Goal: Transaction & Acquisition: Obtain resource

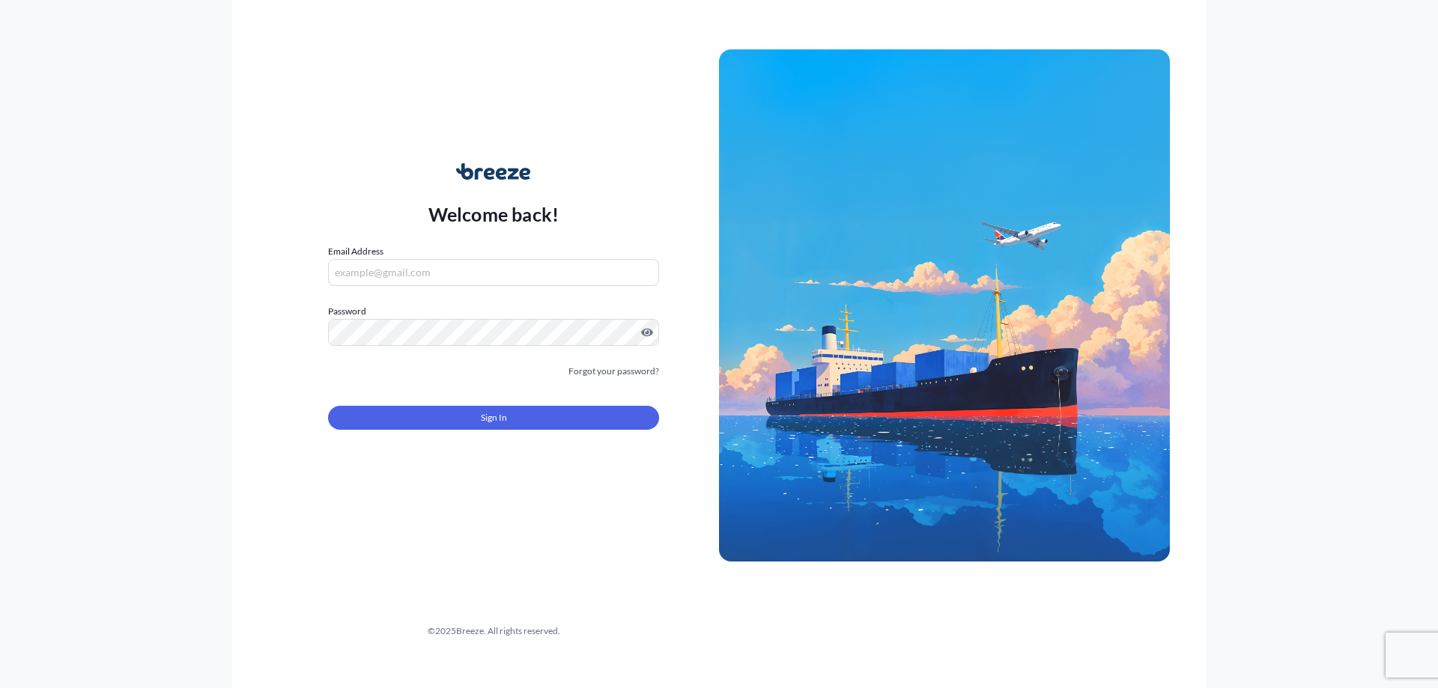
type input "[EMAIL_ADDRESS][DOMAIN_NAME]"
click at [372, 421] on button "Sign In" at bounding box center [493, 418] width 331 height 24
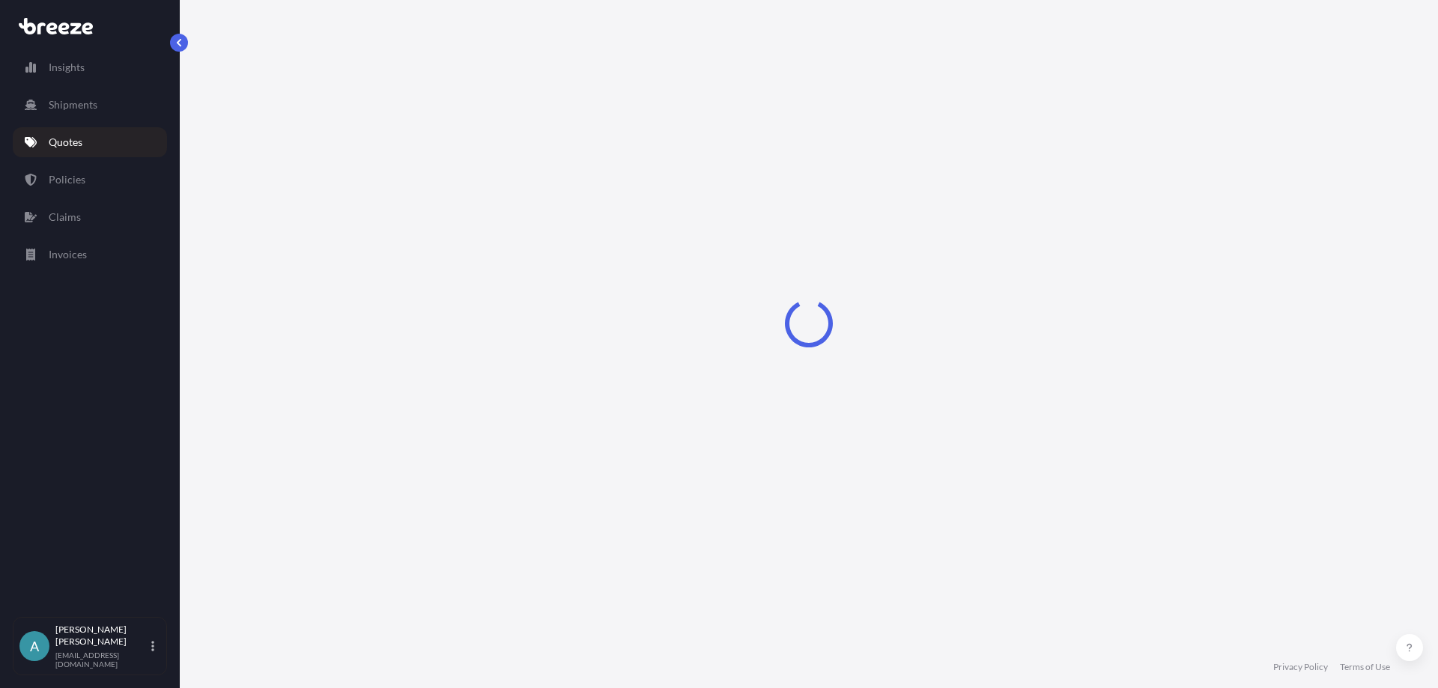
select select "Sea"
select select "1"
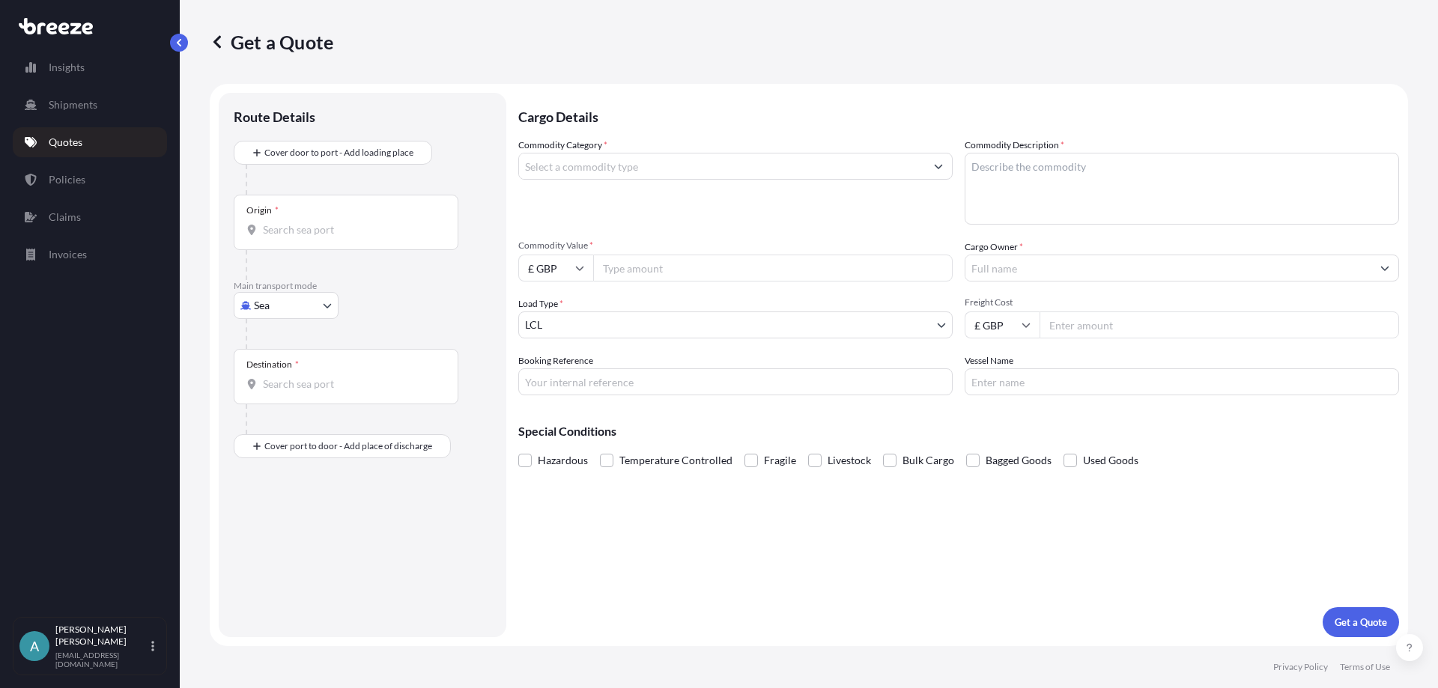
click at [571, 161] on input "Commodity Category *" at bounding box center [722, 166] width 406 height 27
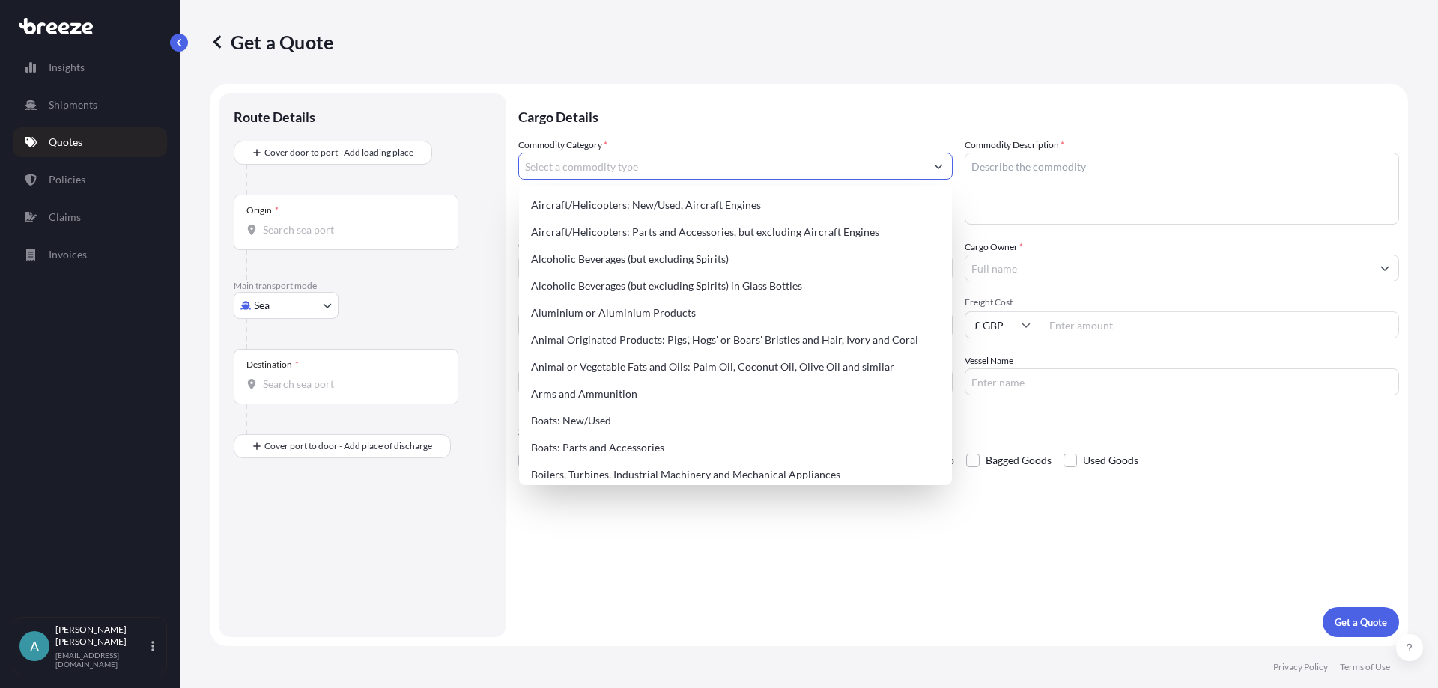
paste input "7612908000"
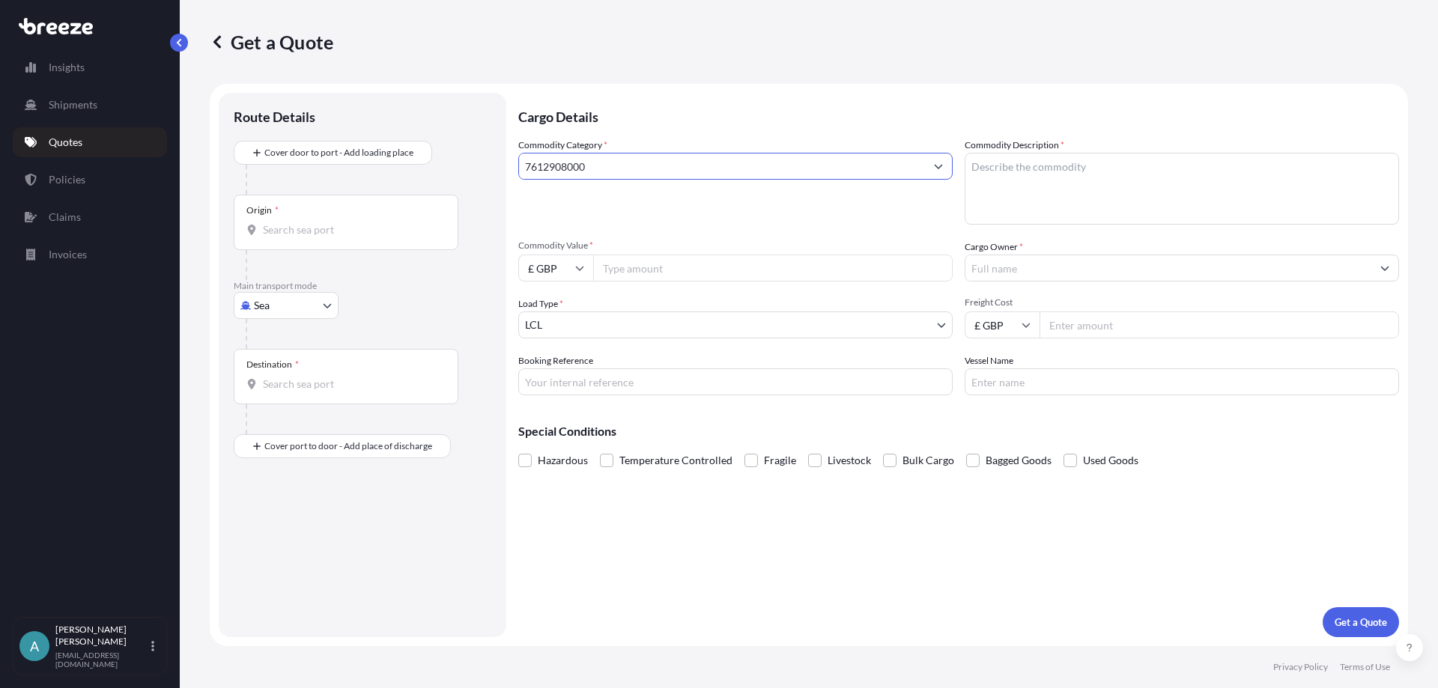
drag, startPoint x: 619, startPoint y: 169, endPoint x: 369, endPoint y: 169, distance: 250.2
click at [369, 169] on form "Route Details Cover door to port - Add loading place Place of loading Road Road…" at bounding box center [809, 365] width 1199 height 563
type input "Contaniners"
click at [1060, 177] on textarea "Commodity Description *" at bounding box center [1182, 189] width 435 height 72
click at [1130, 167] on textarea "plastic and metal containers" at bounding box center [1182, 189] width 435 height 72
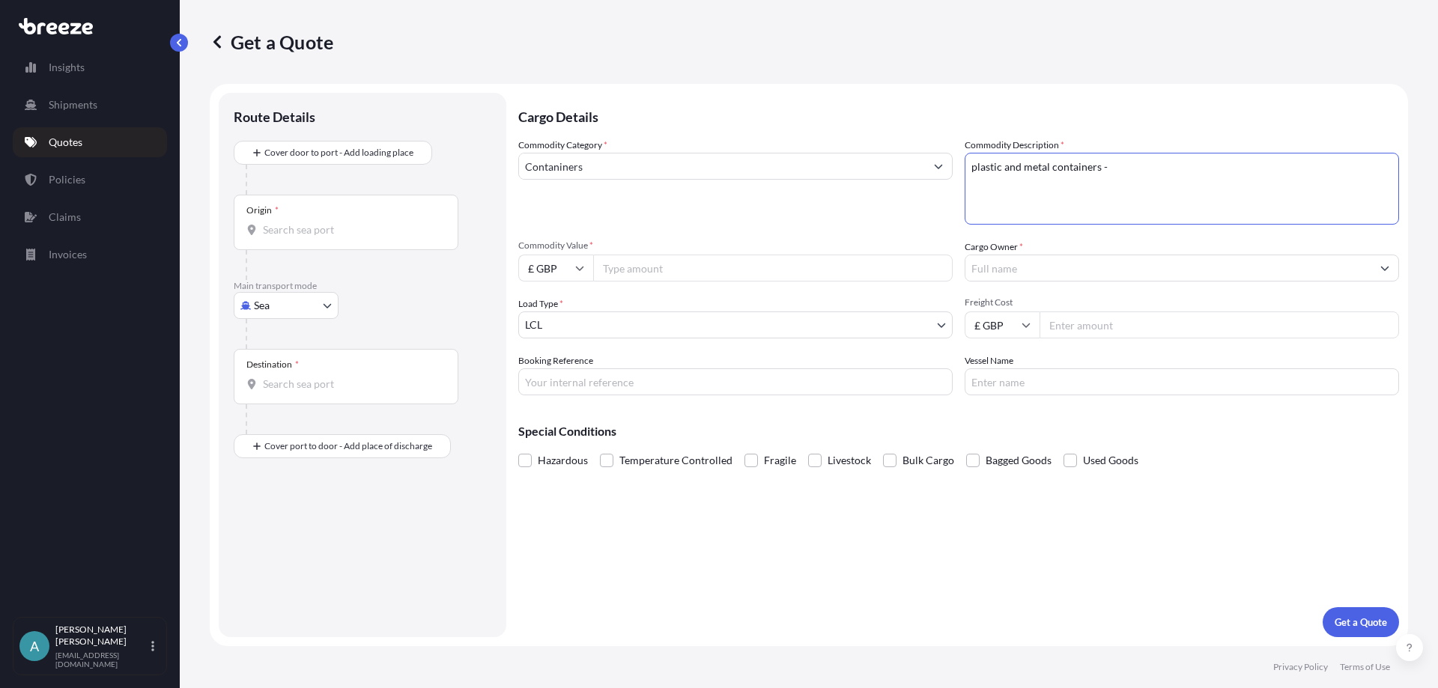
paste textarea "7612908000"
type textarea "plastic and metal containers - 7612908000"
click at [663, 279] on input "Commodity Value *" at bounding box center [773, 268] width 360 height 27
click at [1345, 177] on textarea "plastic and metal containers - 7612908000" at bounding box center [1182, 189] width 435 height 72
click at [1086, 327] on input "Freight Cost" at bounding box center [1220, 325] width 360 height 27
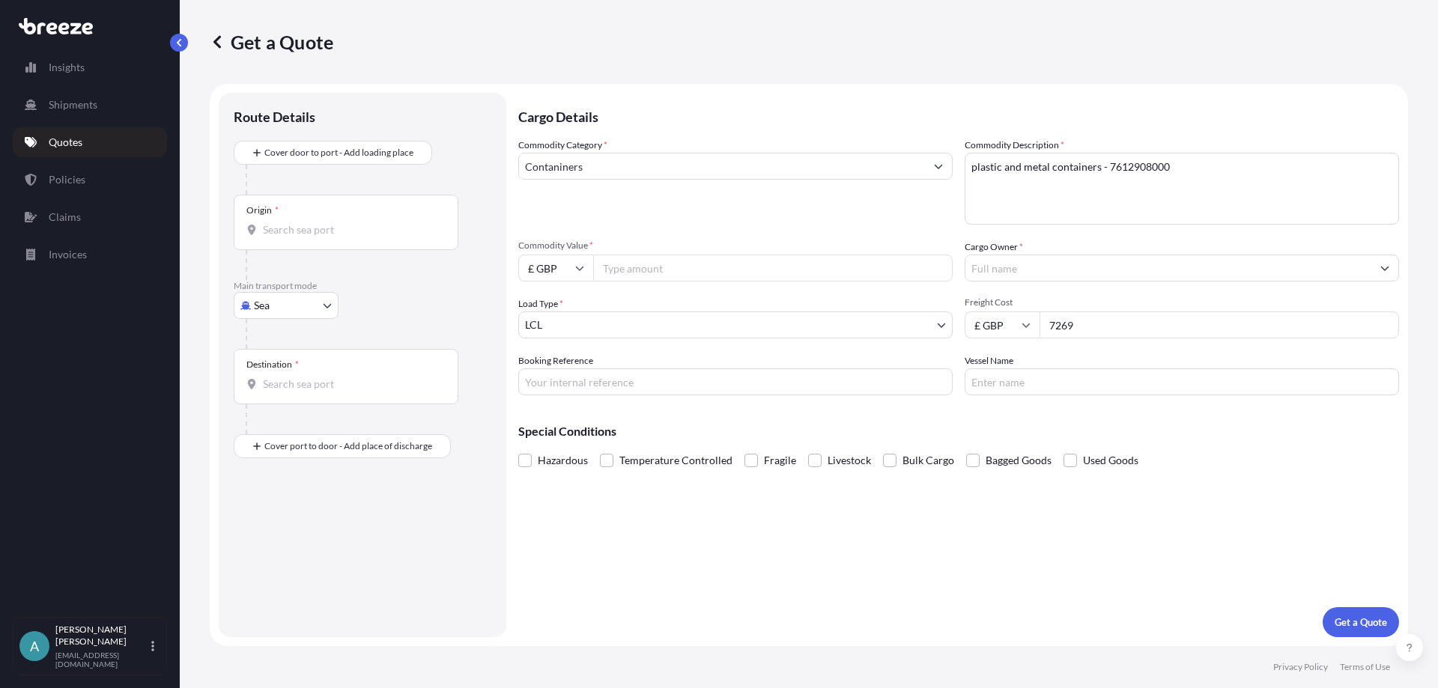
type input "7269"
click at [658, 267] on input "Commodity Value *" at bounding box center [773, 268] width 360 height 27
drag, startPoint x: 1139, startPoint y: 326, endPoint x: 903, endPoint y: 328, distance: 236.7
click at [903, 328] on div "Commodity Category * Contaniners Commodity Description * plastic and metal cont…" at bounding box center [958, 267] width 881 height 258
click at [759, 275] on input "Commodity Value *" at bounding box center [773, 268] width 360 height 27
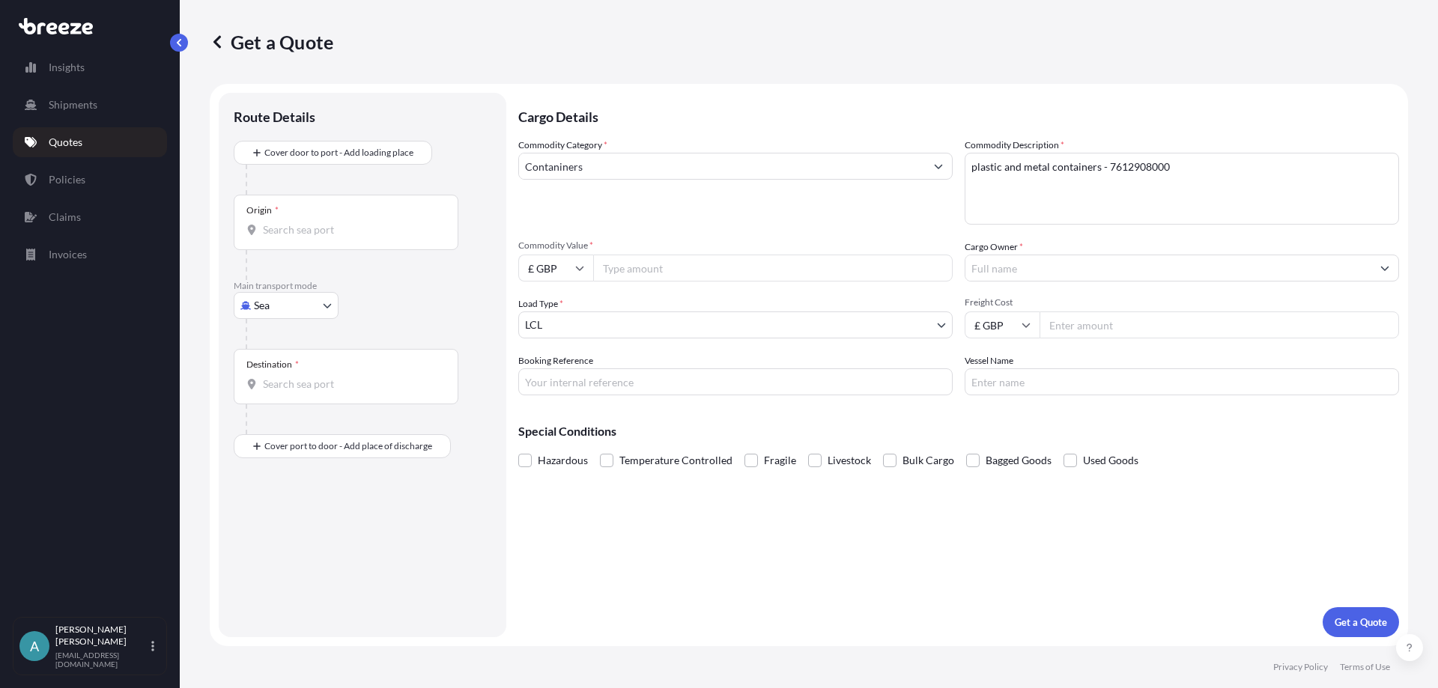
paste input "7269"
type input "7269"
click at [1132, 339] on div "Commodity Category * Contaniners Commodity Description * plastic and metal cont…" at bounding box center [958, 267] width 881 height 258
click at [1124, 326] on input "Freight Cost" at bounding box center [1220, 325] width 360 height 27
type input "800"
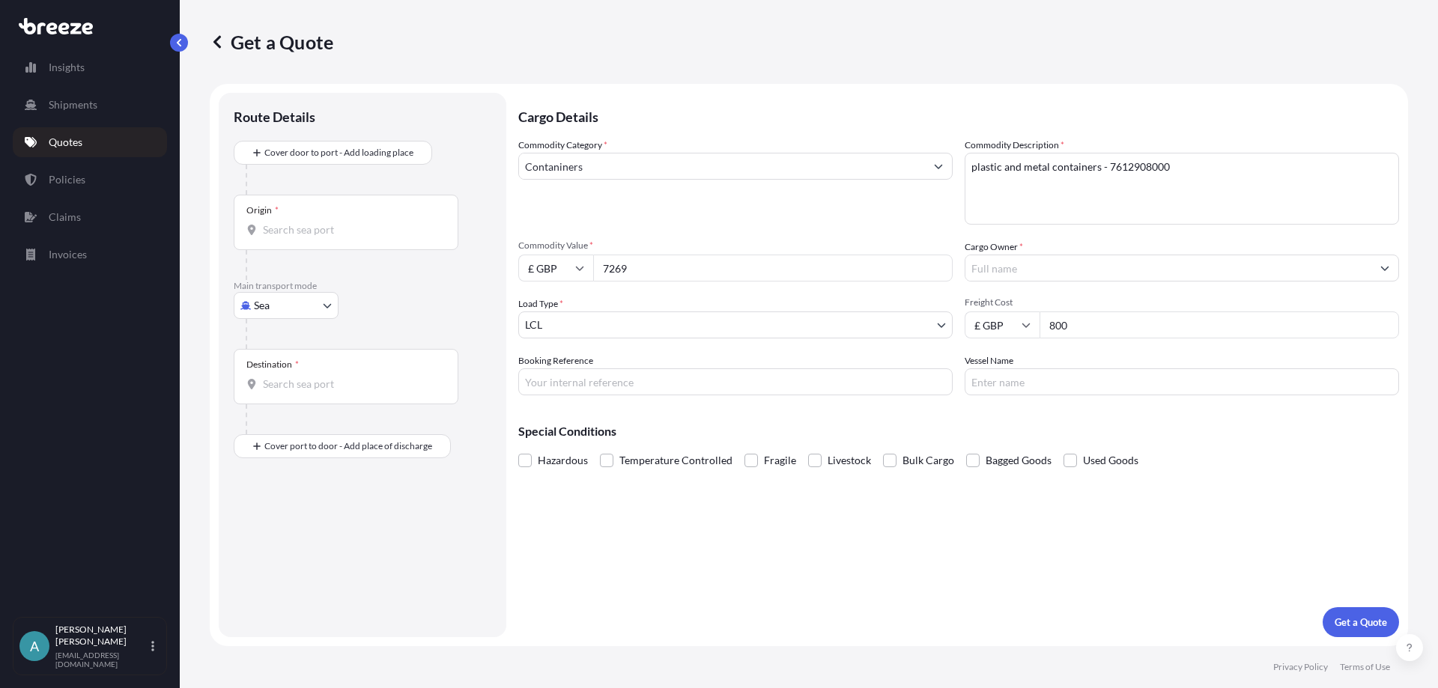
click at [1019, 269] on input "Cargo Owner *" at bounding box center [1169, 268] width 406 height 27
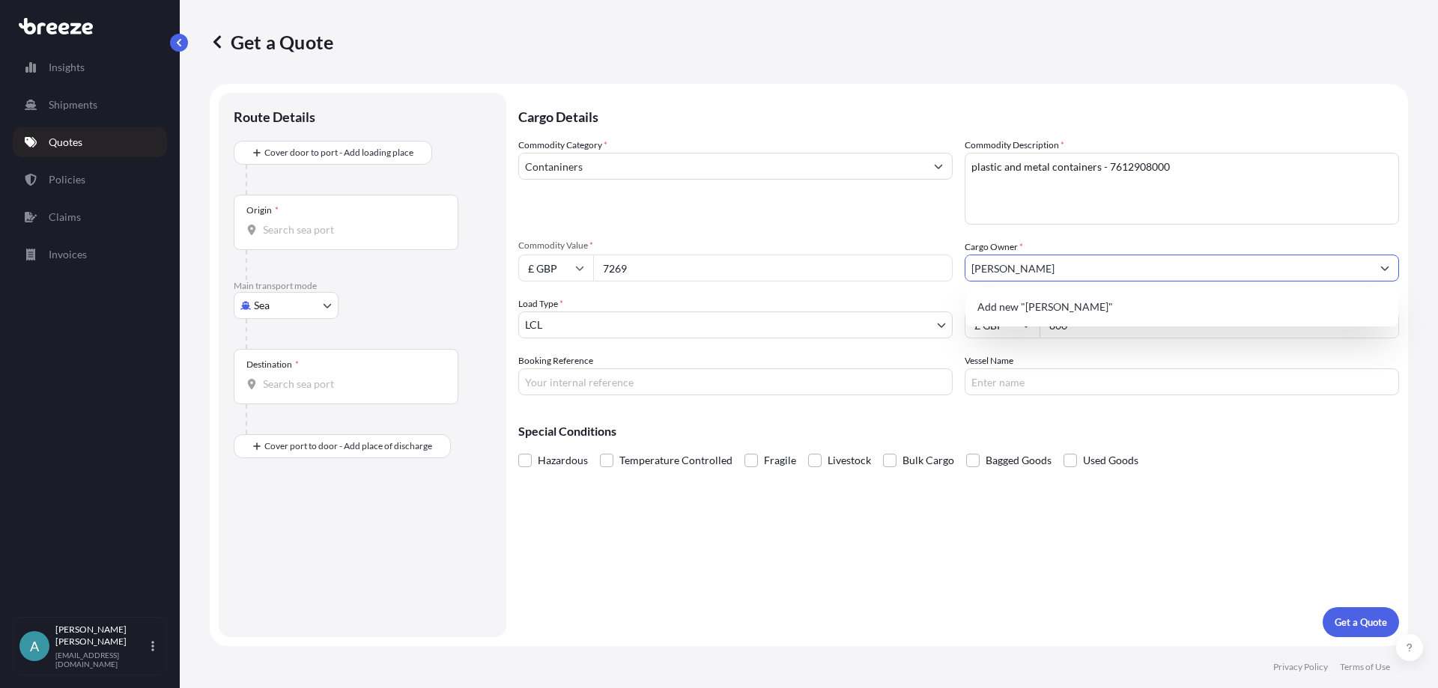
drag, startPoint x: 1018, startPoint y: 276, endPoint x: 914, endPoint y: 272, distance: 104.2
click at [914, 272] on div "Commodity Category * Contaniners Commodity Description * plastic and metal cont…" at bounding box center [958, 267] width 881 height 258
paste input "[PERSON_NAME] TECHNOLOGIES LTD"
type input "[PERSON_NAME] TECHNOLOGIES LTD"
click at [866, 547] on div "Cargo Details Commodity Category * Contaniners Commodity Description * plastic …" at bounding box center [958, 365] width 881 height 545
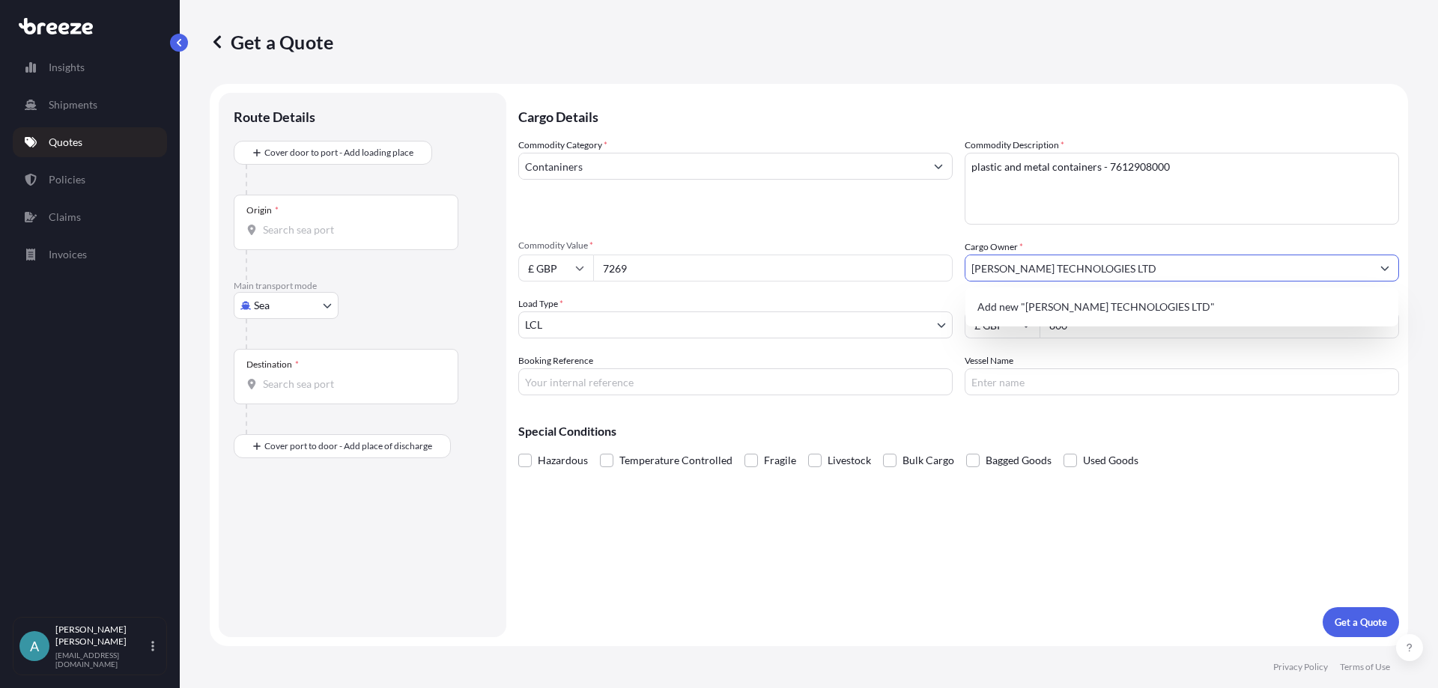
click at [1146, 264] on input "[PERSON_NAME] TECHNOLOGIES LTD" at bounding box center [1169, 268] width 406 height 27
click at [1115, 304] on span "Add new "[PERSON_NAME] TECHNOLOGIES LTD"" at bounding box center [1096, 307] width 237 height 15
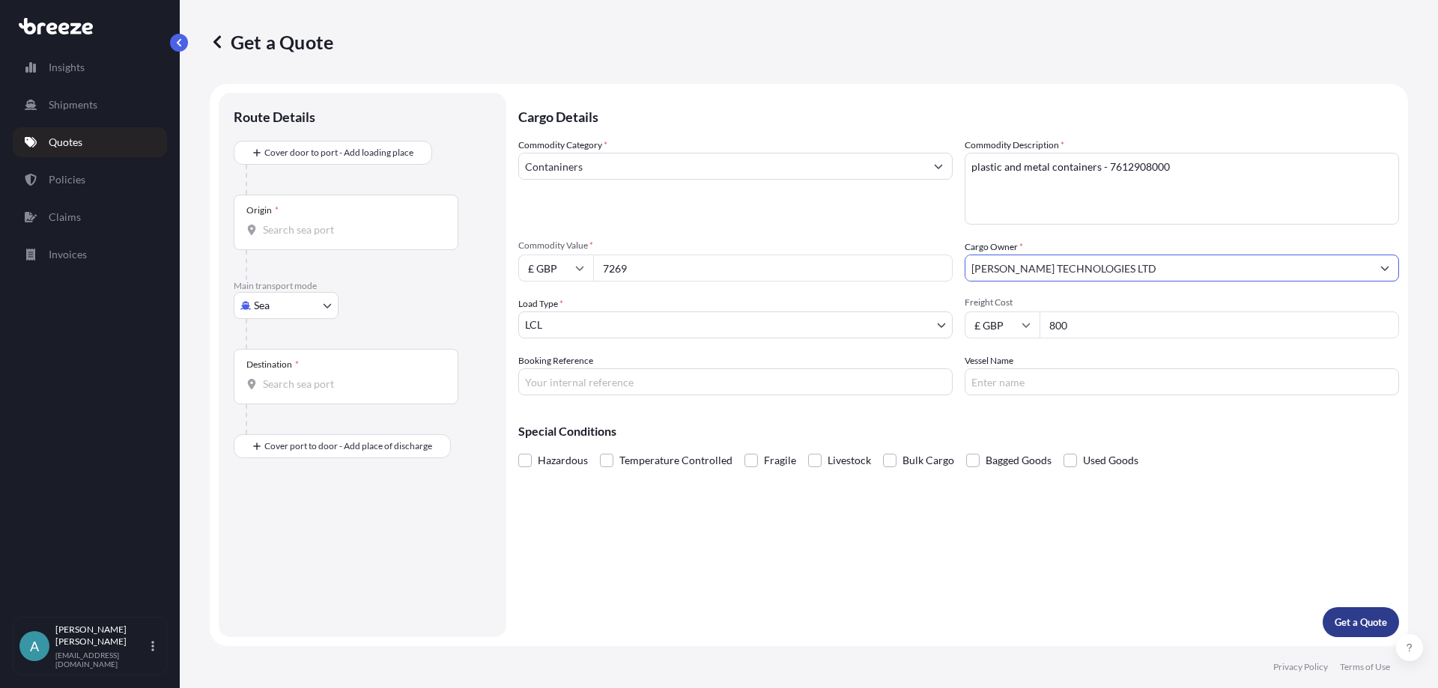
click at [1343, 619] on p "Get a Quote" at bounding box center [1361, 622] width 52 height 15
drag, startPoint x: 618, startPoint y: 163, endPoint x: 653, endPoint y: 163, distance: 35.2
click at [619, 163] on input "Contaniners" at bounding box center [722, 166] width 406 height 27
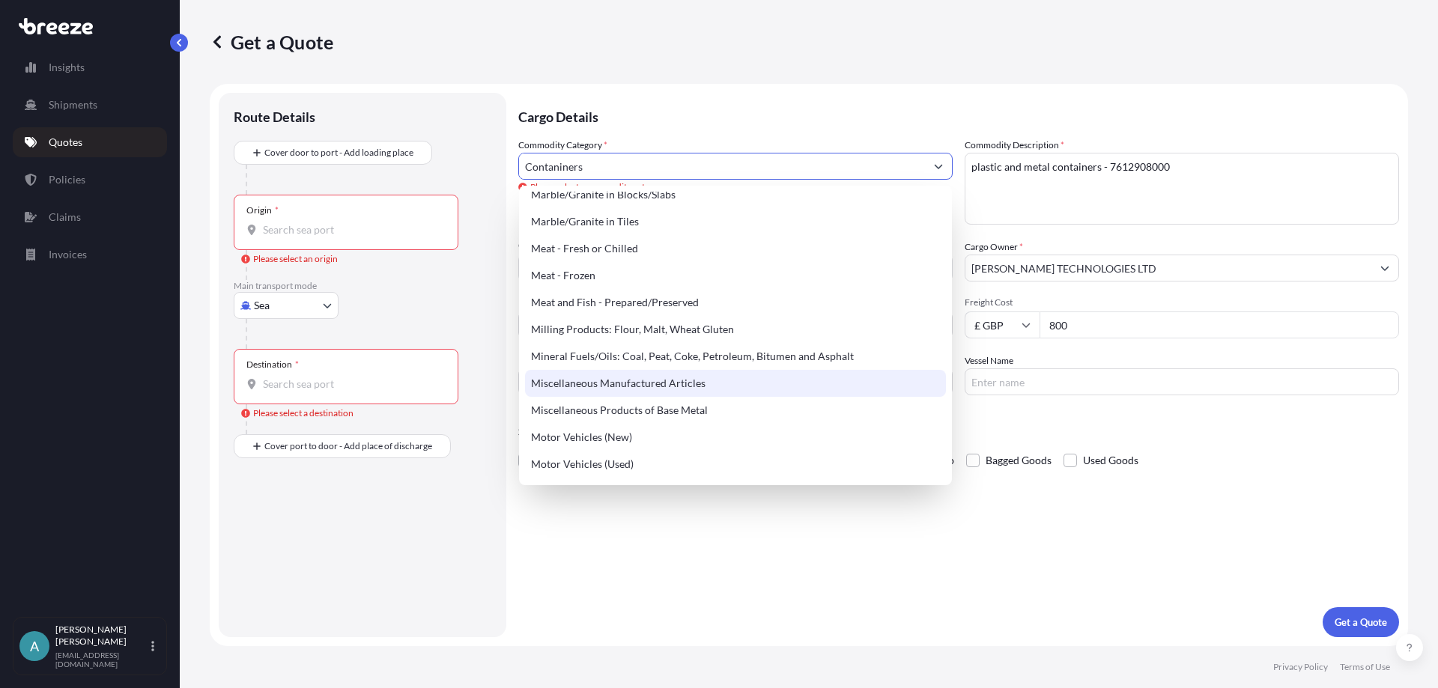
scroll to position [1948, 0]
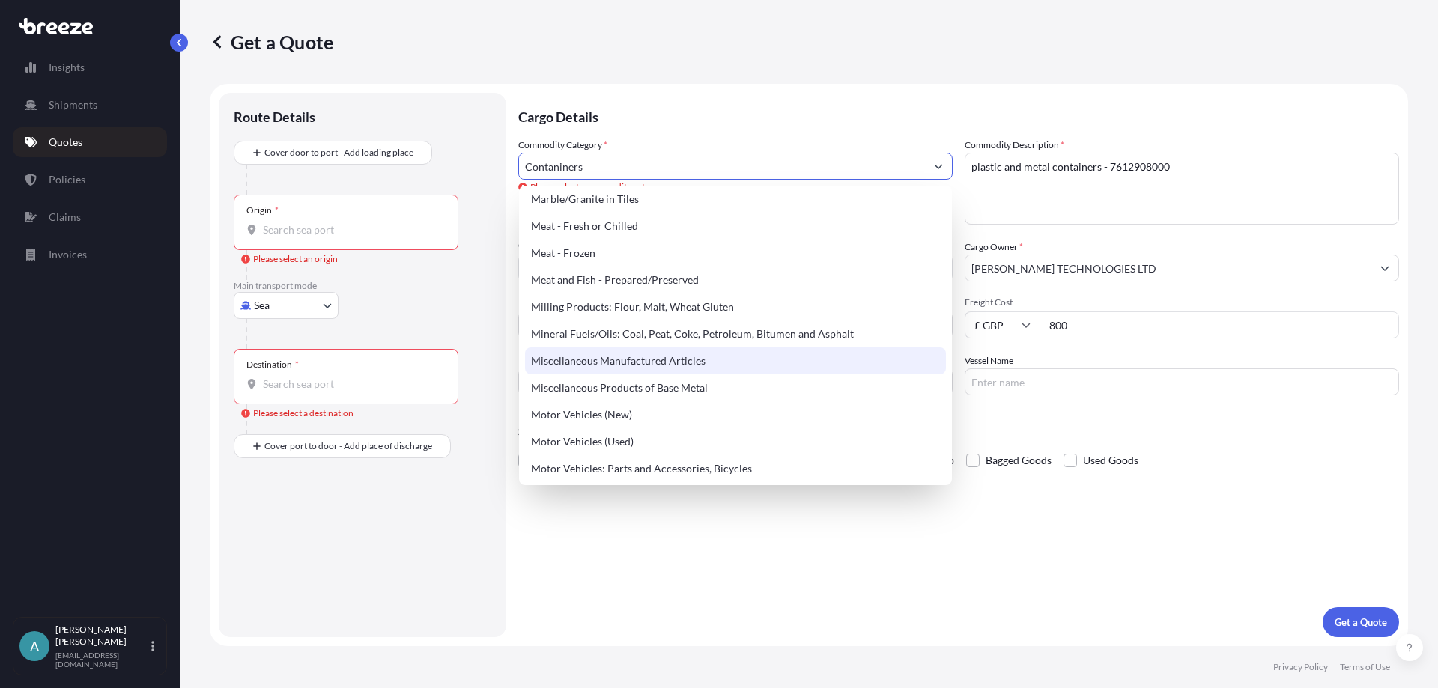
click at [632, 368] on div "Miscellaneous Manufactured Articles" at bounding box center [735, 361] width 421 height 27
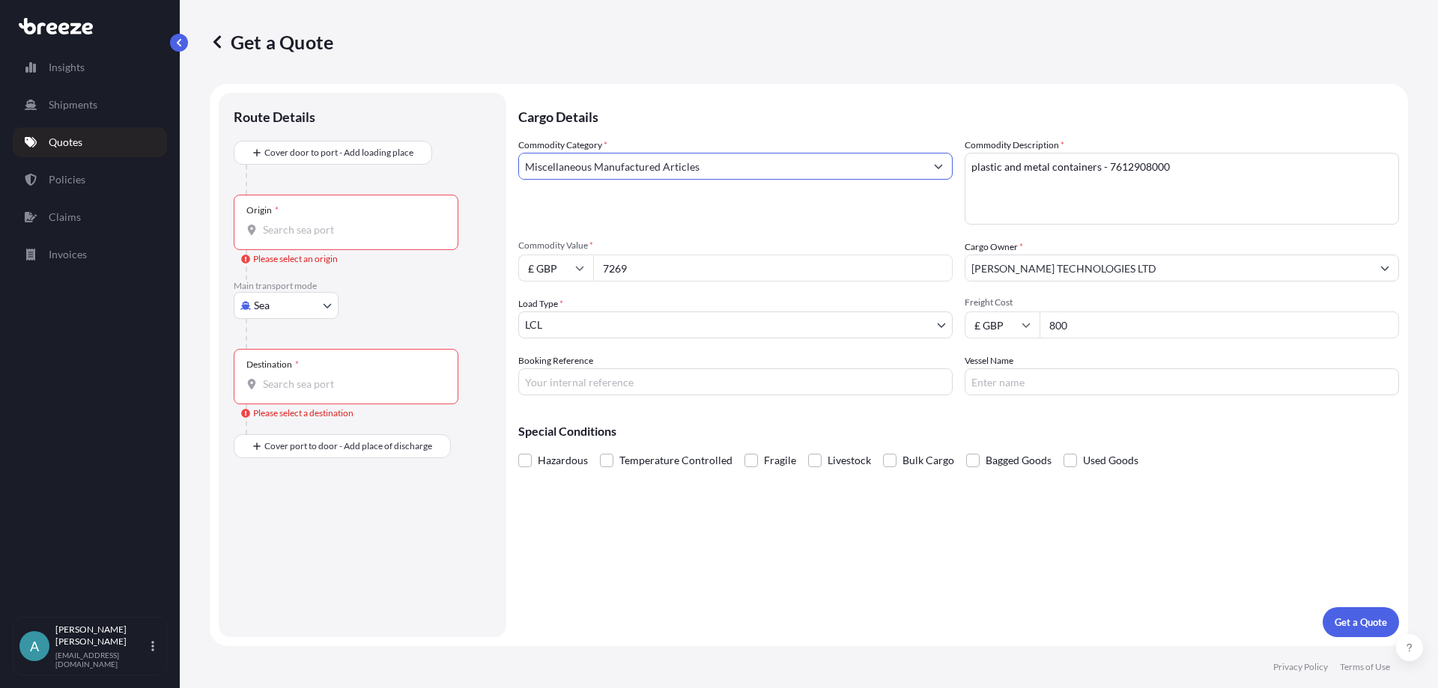
click at [795, 167] on input "Miscellaneous Manufactured Articles" at bounding box center [722, 166] width 406 height 27
click at [947, 169] on button "Show suggestions" at bounding box center [938, 166] width 27 height 27
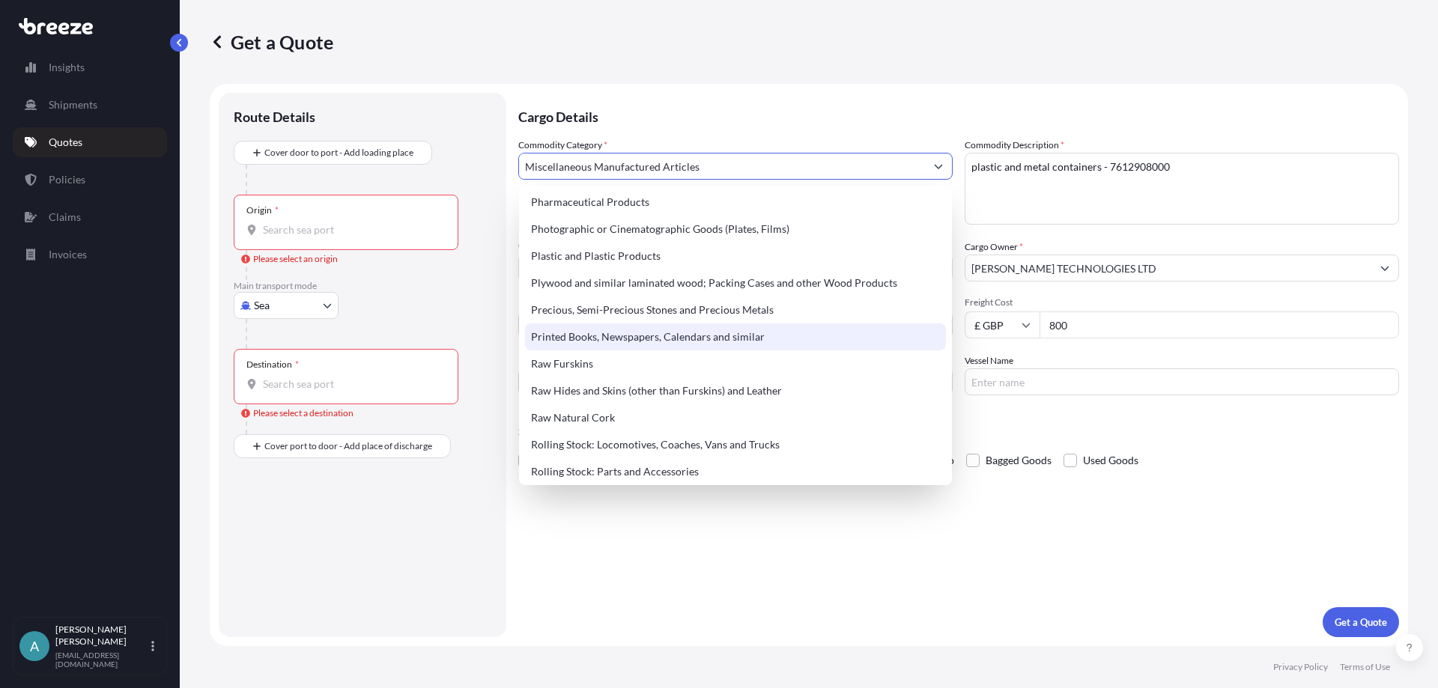
scroll to position [2622, 0]
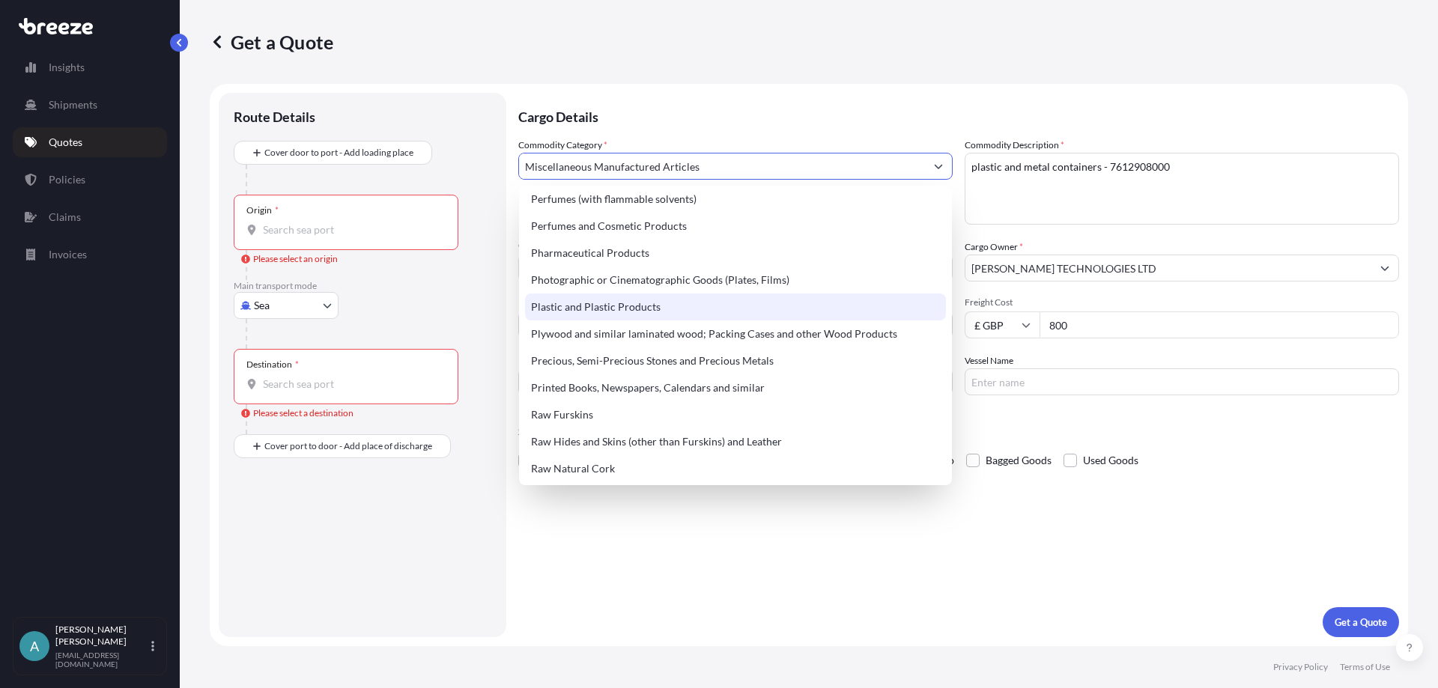
click at [627, 315] on div "Plastic and Plastic Products" at bounding box center [735, 307] width 421 height 27
type input "Plastic and Plastic Products"
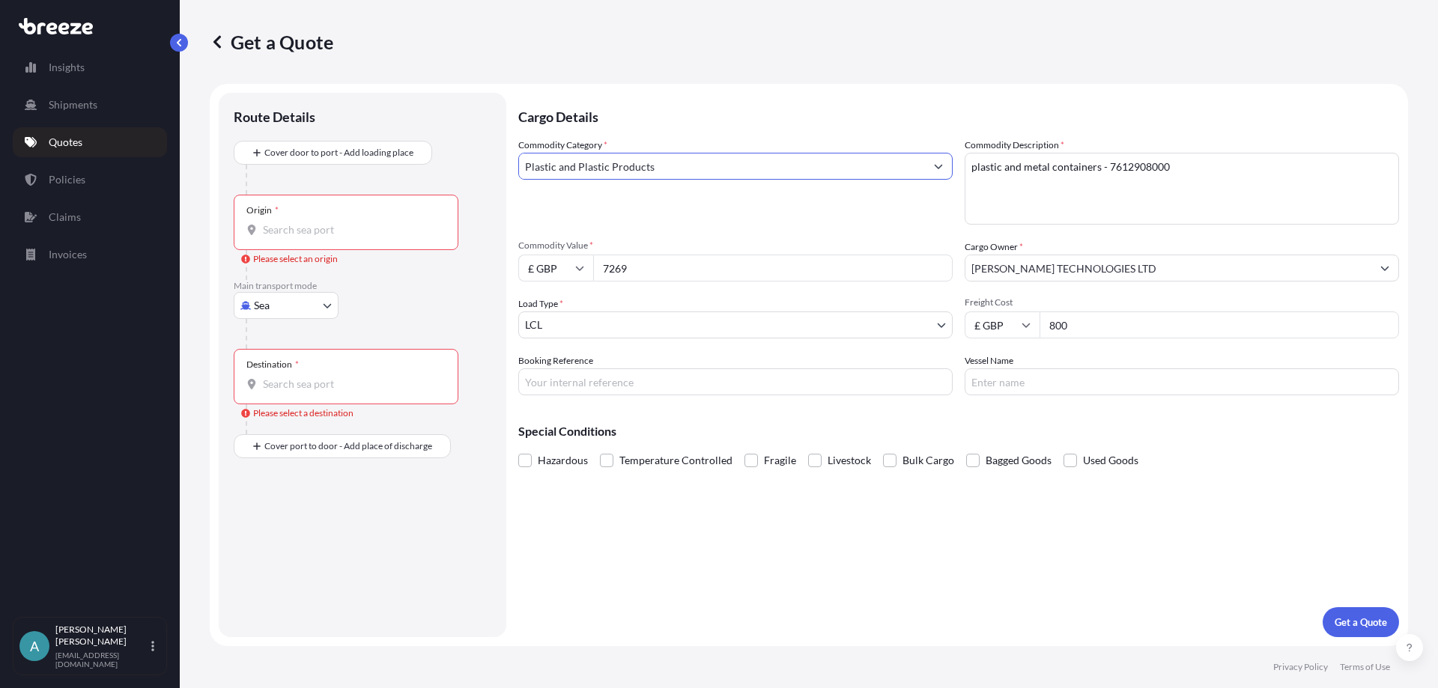
click at [695, 551] on div "Cargo Details Commodity Category * Plastic and Plastic Products Commodity Descr…" at bounding box center [958, 365] width 881 height 545
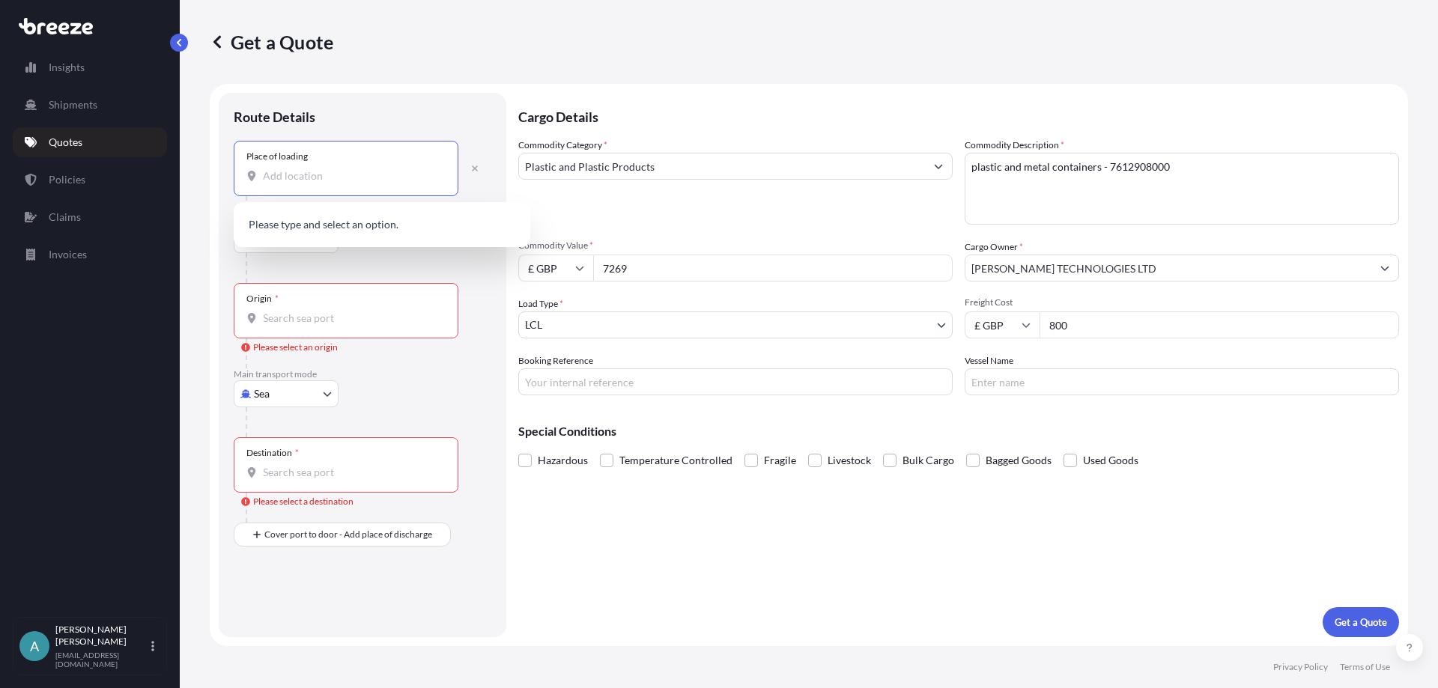
click at [324, 173] on input "Place of loading" at bounding box center [351, 176] width 177 height 15
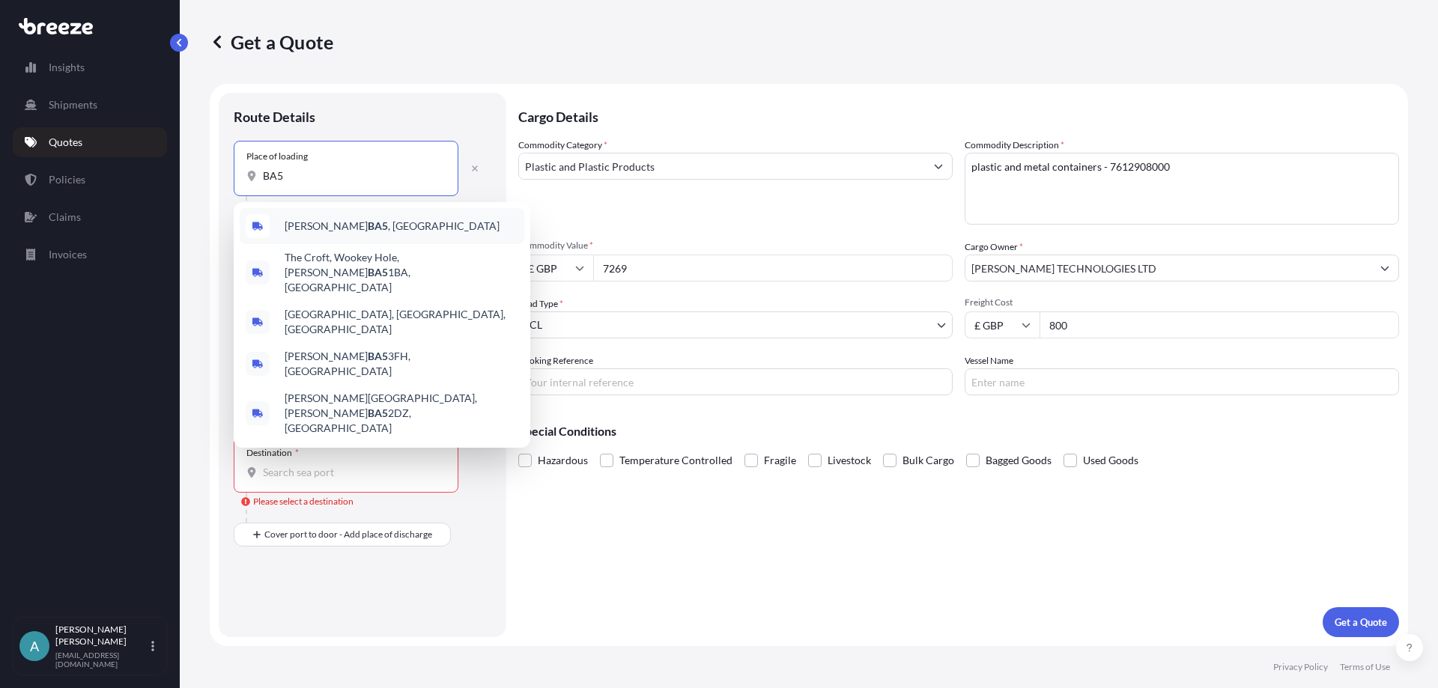
click at [295, 220] on span "[PERSON_NAME] BA5 , [GEOGRAPHIC_DATA]" at bounding box center [392, 226] width 215 height 15
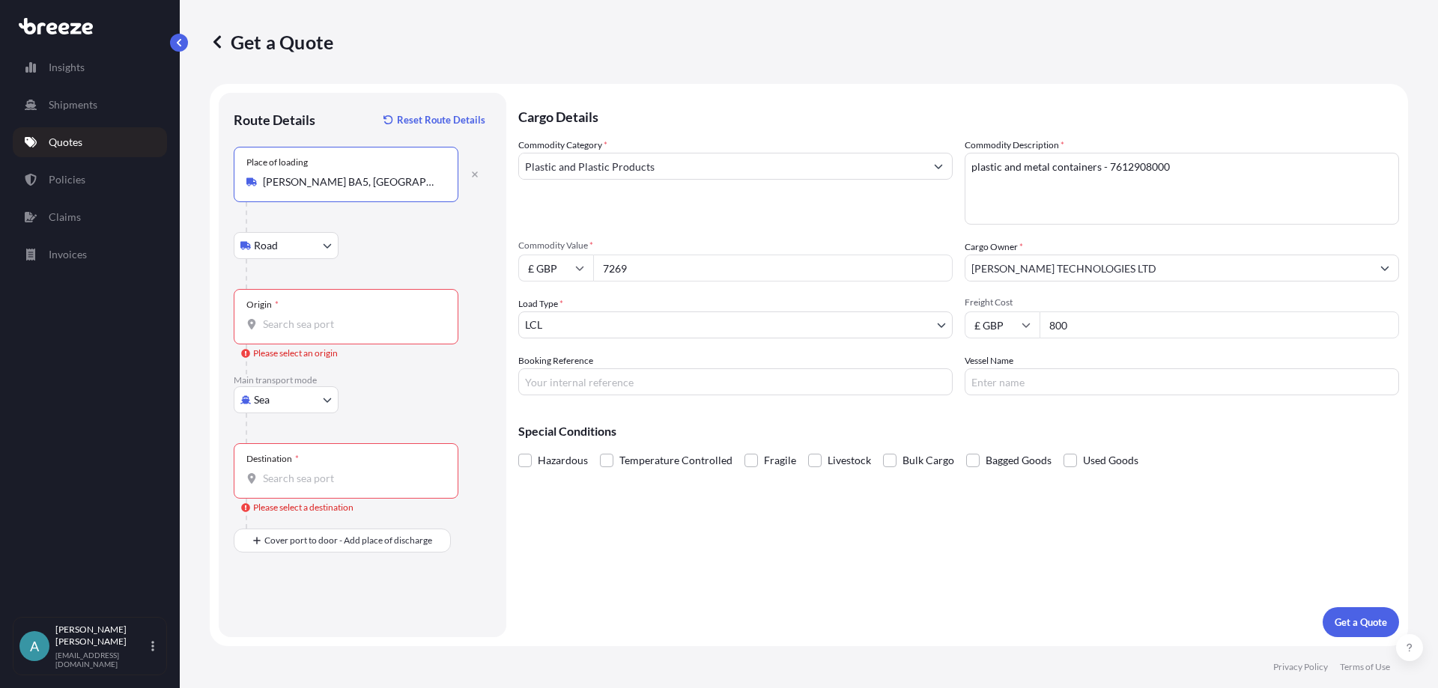
type input "[PERSON_NAME] BA5, [GEOGRAPHIC_DATA]"
click at [308, 320] on input "Origin * Please select an origin" at bounding box center [351, 324] width 177 height 15
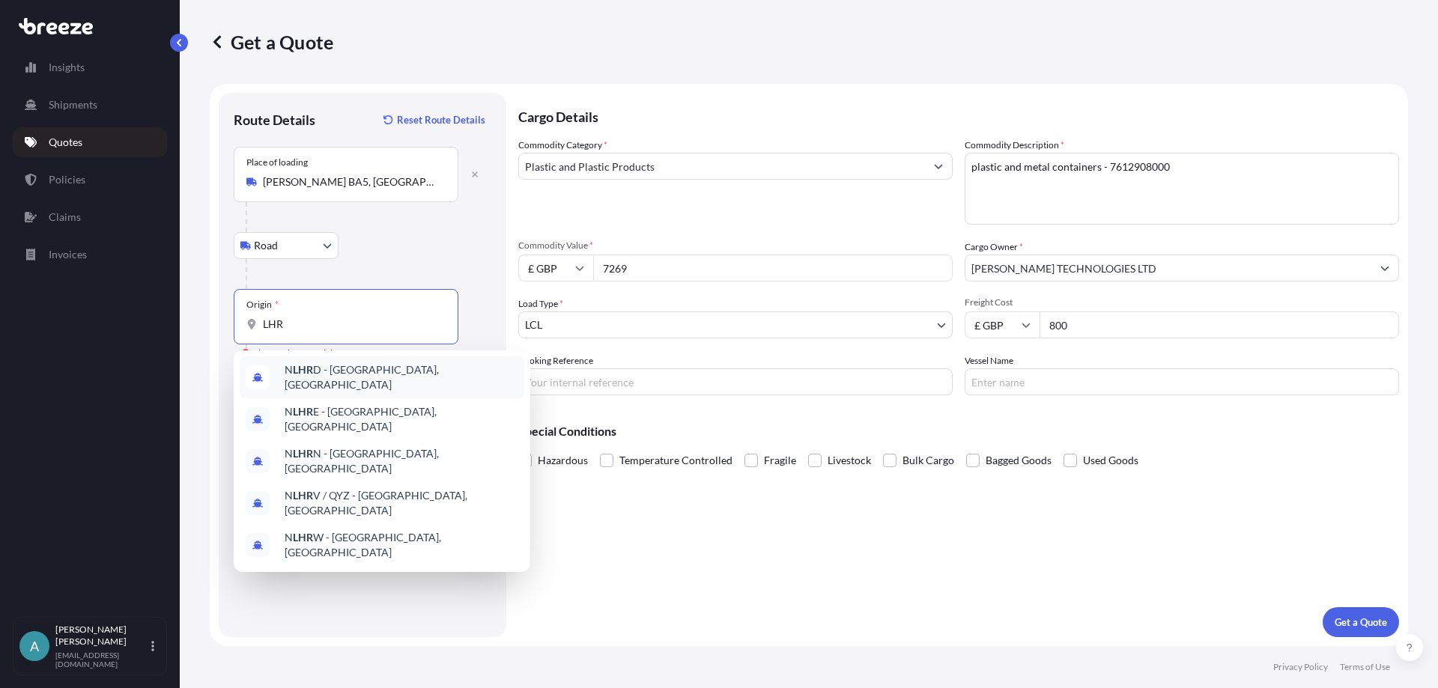
type input "LHR"
click at [318, 315] on div "Origin * LHR" at bounding box center [346, 316] width 225 height 55
click at [318, 317] on input "LHR" at bounding box center [351, 324] width 177 height 15
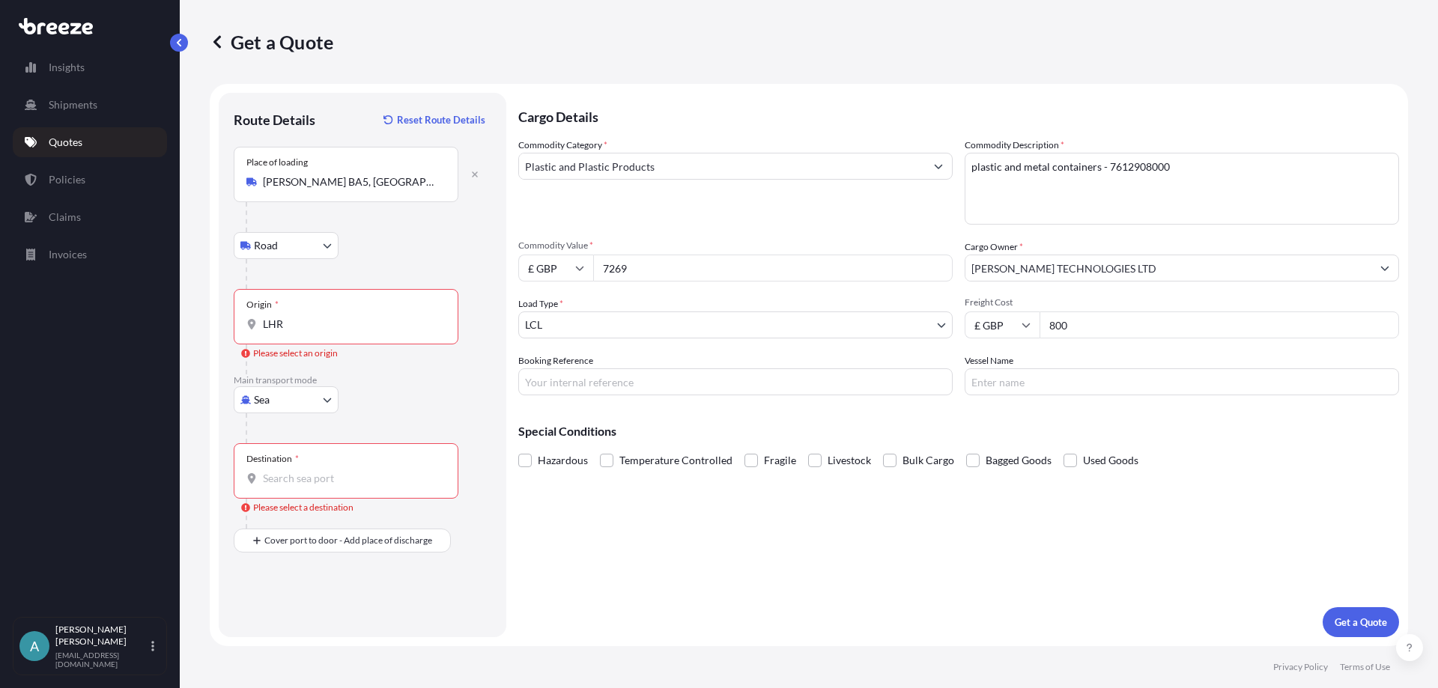
drag, startPoint x: 411, startPoint y: 261, endPoint x: 384, endPoint y: 304, distance: 50.5
click at [411, 267] on div at bounding box center [369, 274] width 246 height 30
click at [272, 238] on body "0 options available. 5 options available. 5 options available. Insights Shipmen…" at bounding box center [719, 344] width 1438 height 688
click at [271, 398] on body "0 options available. 5 options available. 5 options available. Insights Shipmen…" at bounding box center [719, 344] width 1438 height 688
click at [283, 460] on div "Air" at bounding box center [286, 465] width 93 height 27
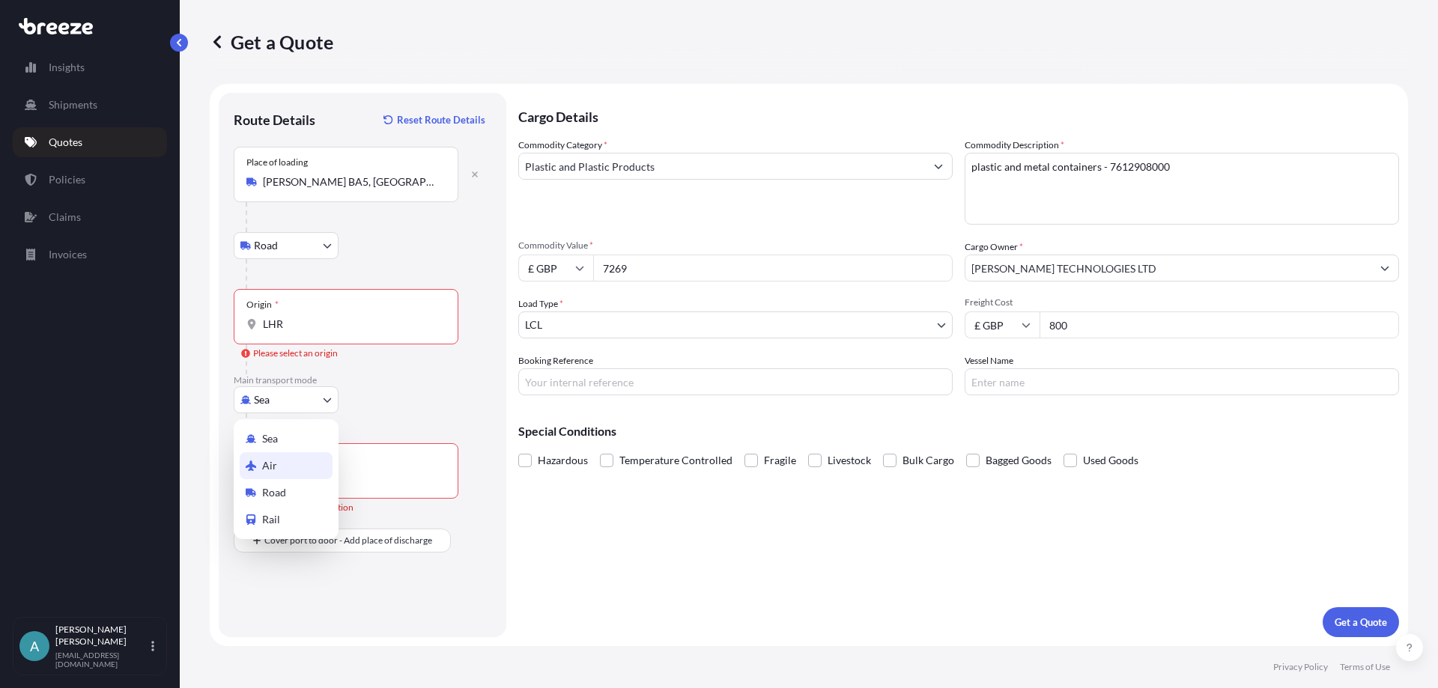
select select "Air"
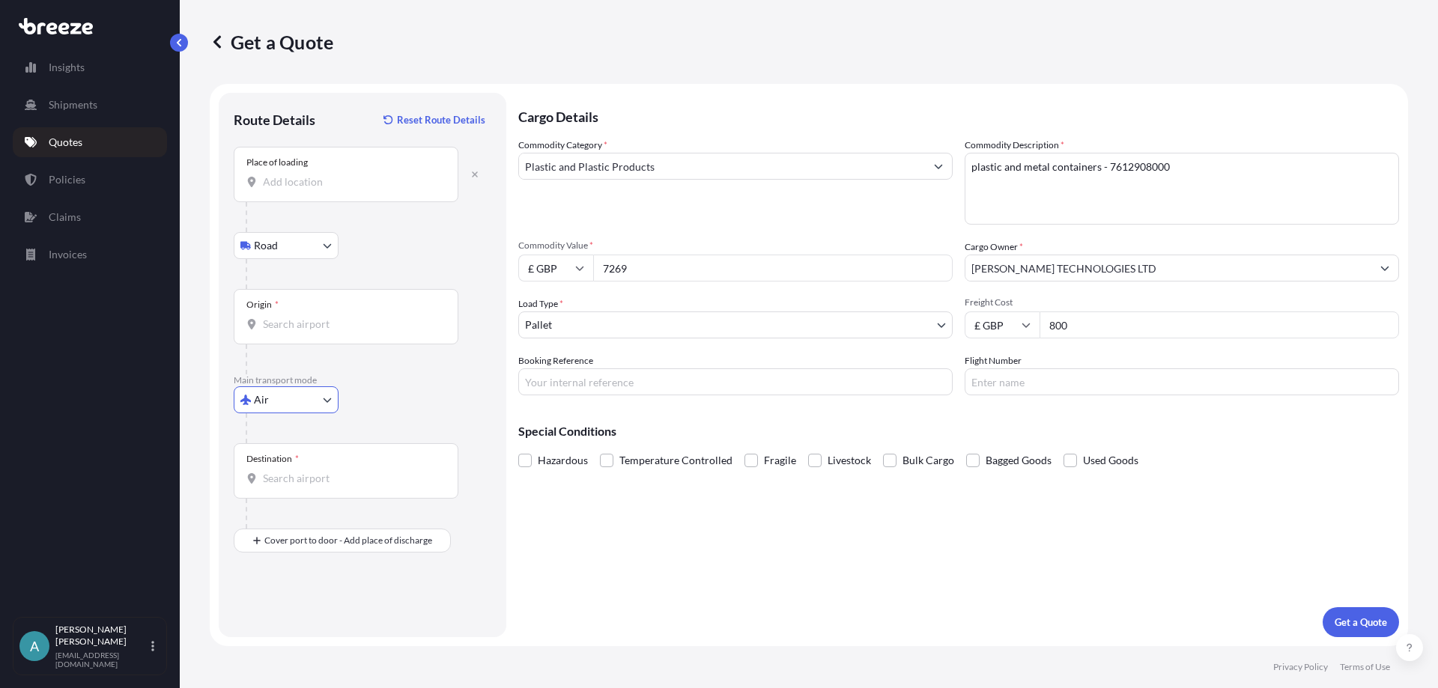
click at [348, 186] on input "Place of loading" at bounding box center [351, 182] width 177 height 15
paste input "[PERSON_NAME] TECHNOLOGIES LTD"
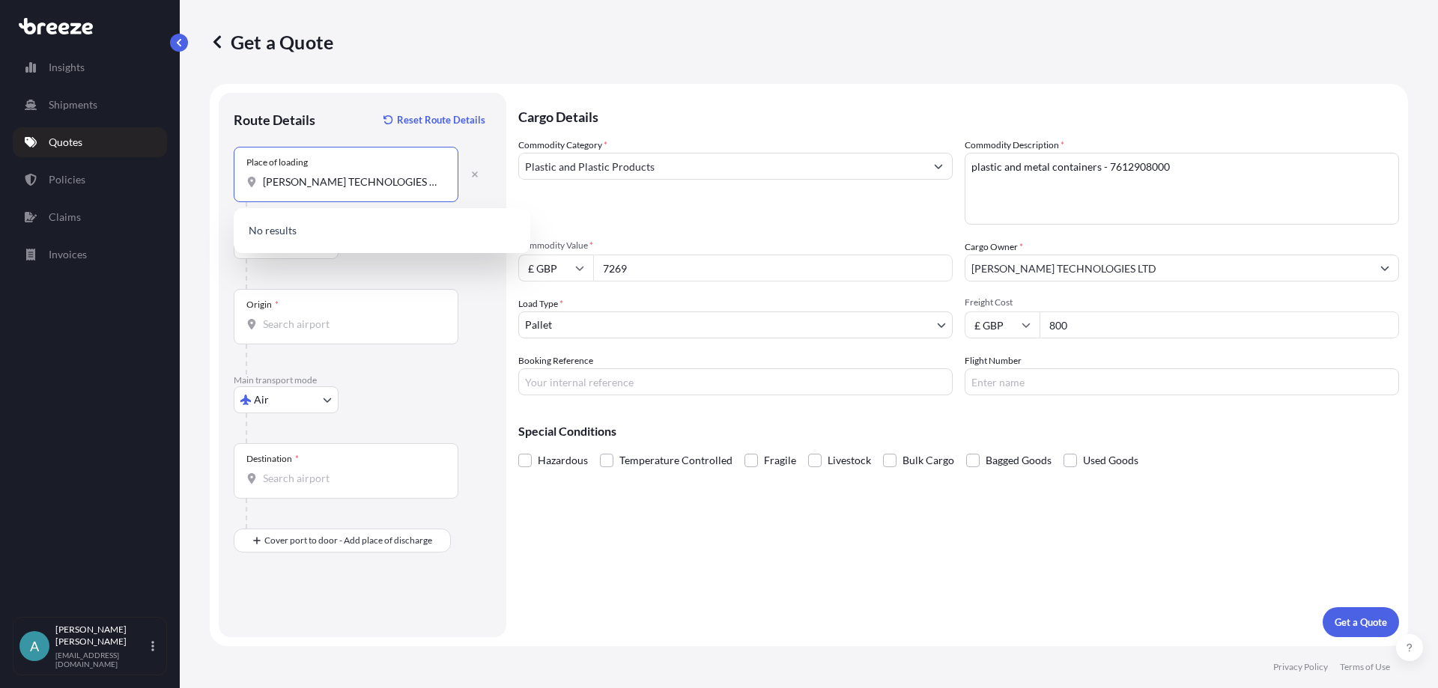
drag, startPoint x: 408, startPoint y: 184, endPoint x: 152, endPoint y: 181, distance: 256.2
click at [154, 181] on div "Insights Shipments Quotes Policies Claims Invoices A [PERSON_NAME] [EMAIL_ADDRE…" at bounding box center [719, 344] width 1438 height 688
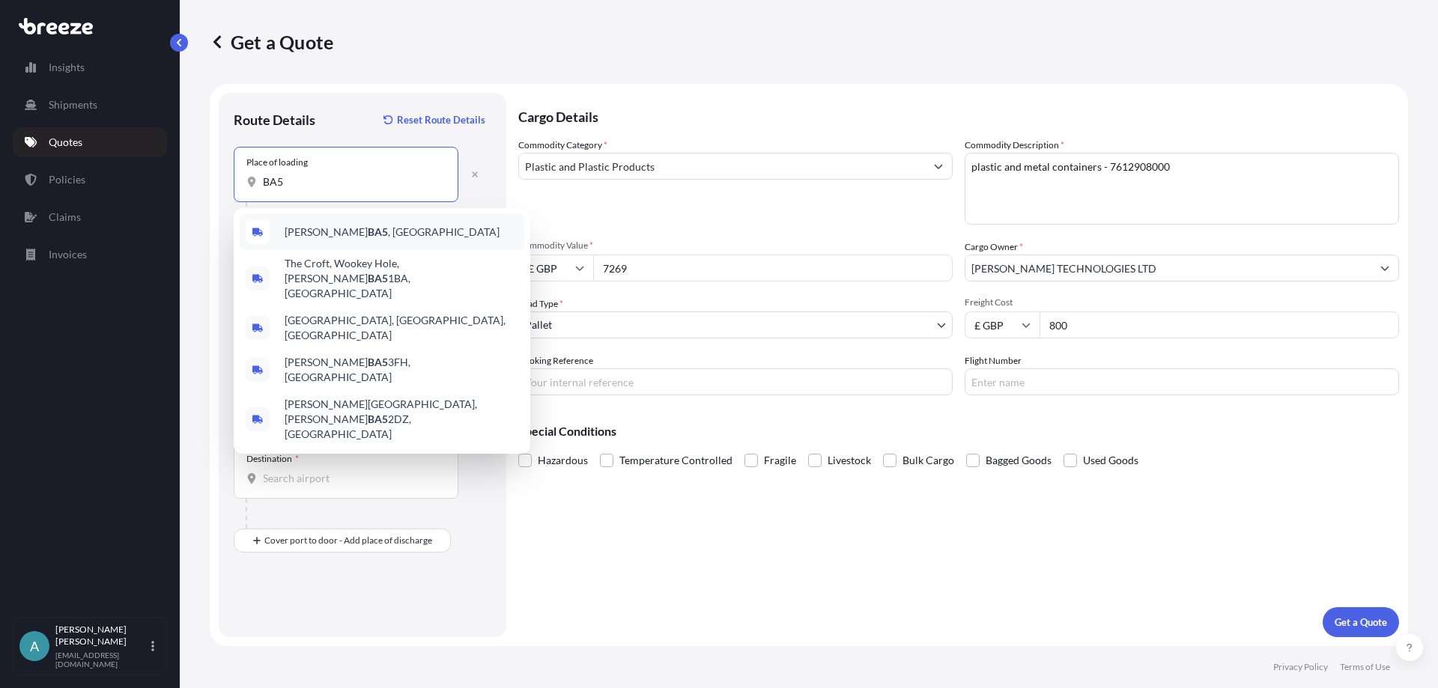
click at [297, 228] on span "[PERSON_NAME] BA5 , [GEOGRAPHIC_DATA]" at bounding box center [392, 232] width 215 height 15
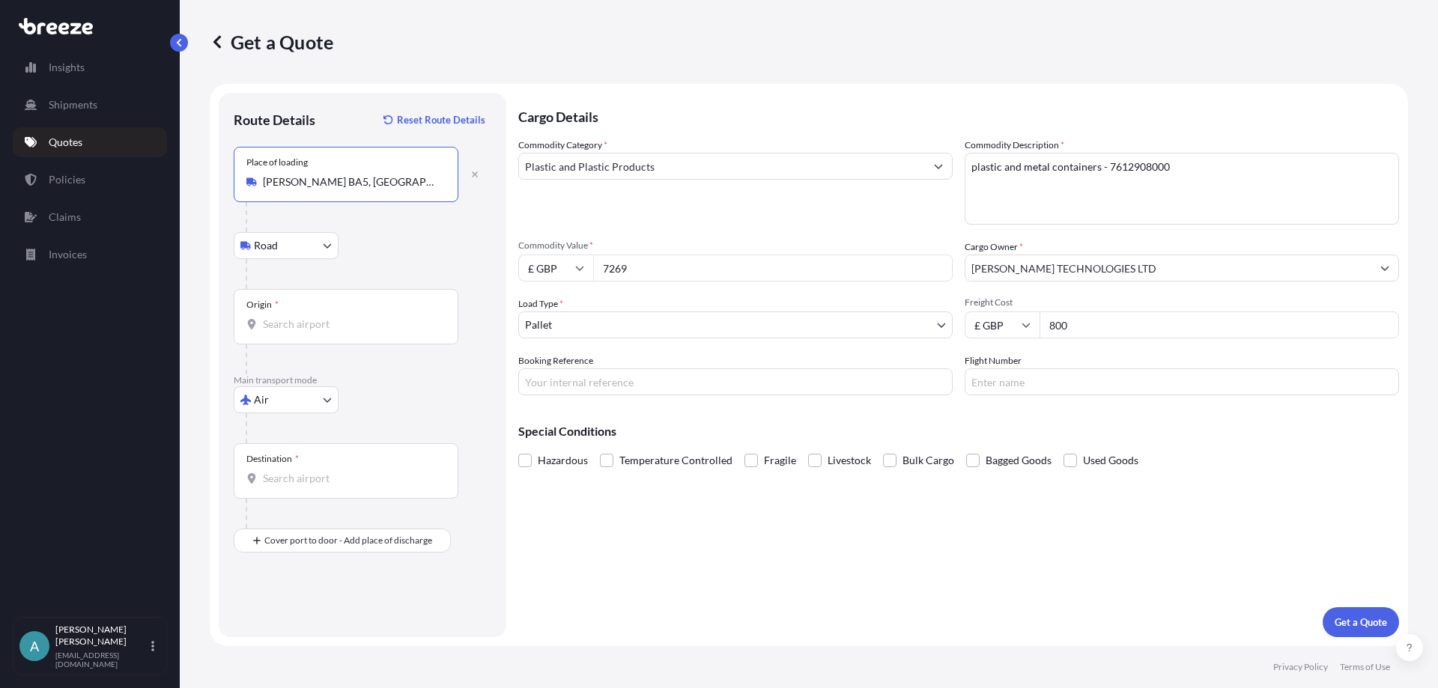
type input "[PERSON_NAME] BA5, [GEOGRAPHIC_DATA]"
click at [276, 315] on div "Origin *" at bounding box center [346, 316] width 225 height 55
click at [276, 317] on input "Origin *" at bounding box center [351, 324] width 177 height 15
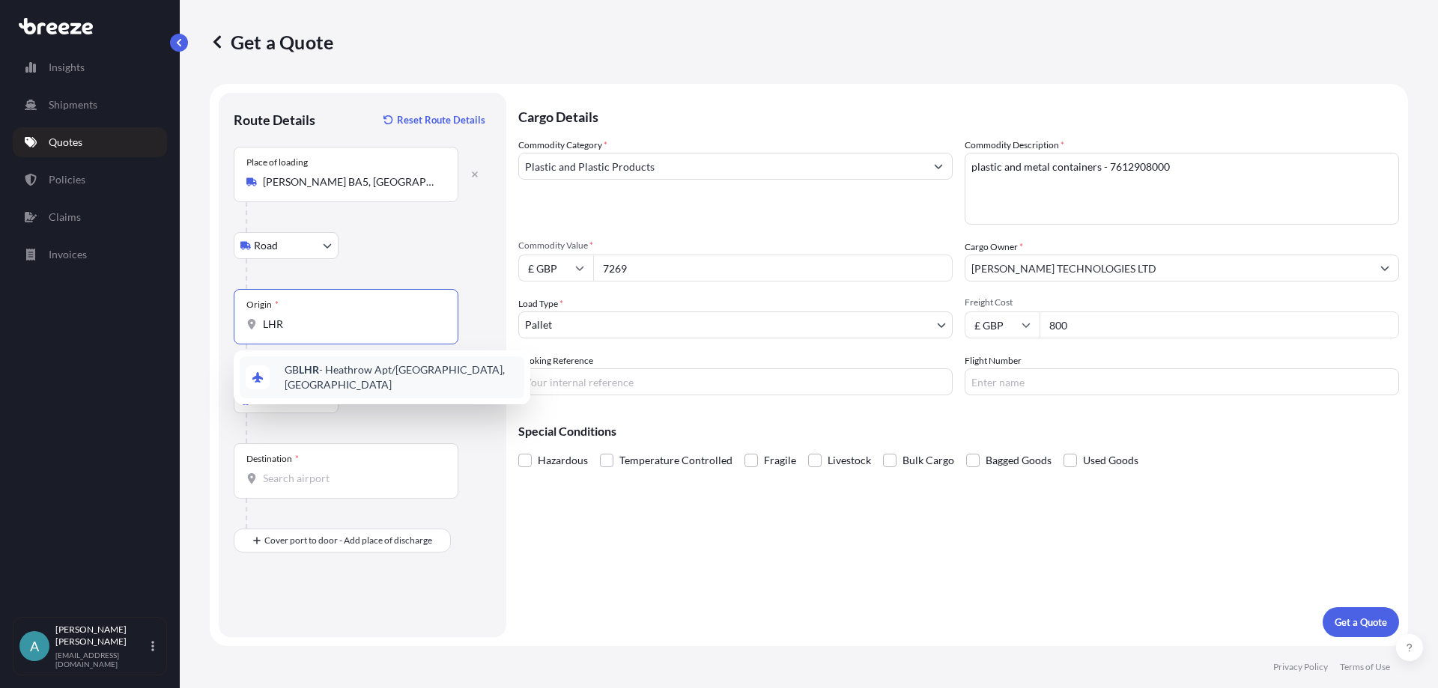
click at [293, 376] on span "GB LHR - Heathrow Apt/[GEOGRAPHIC_DATA], [GEOGRAPHIC_DATA]" at bounding box center [402, 378] width 234 height 30
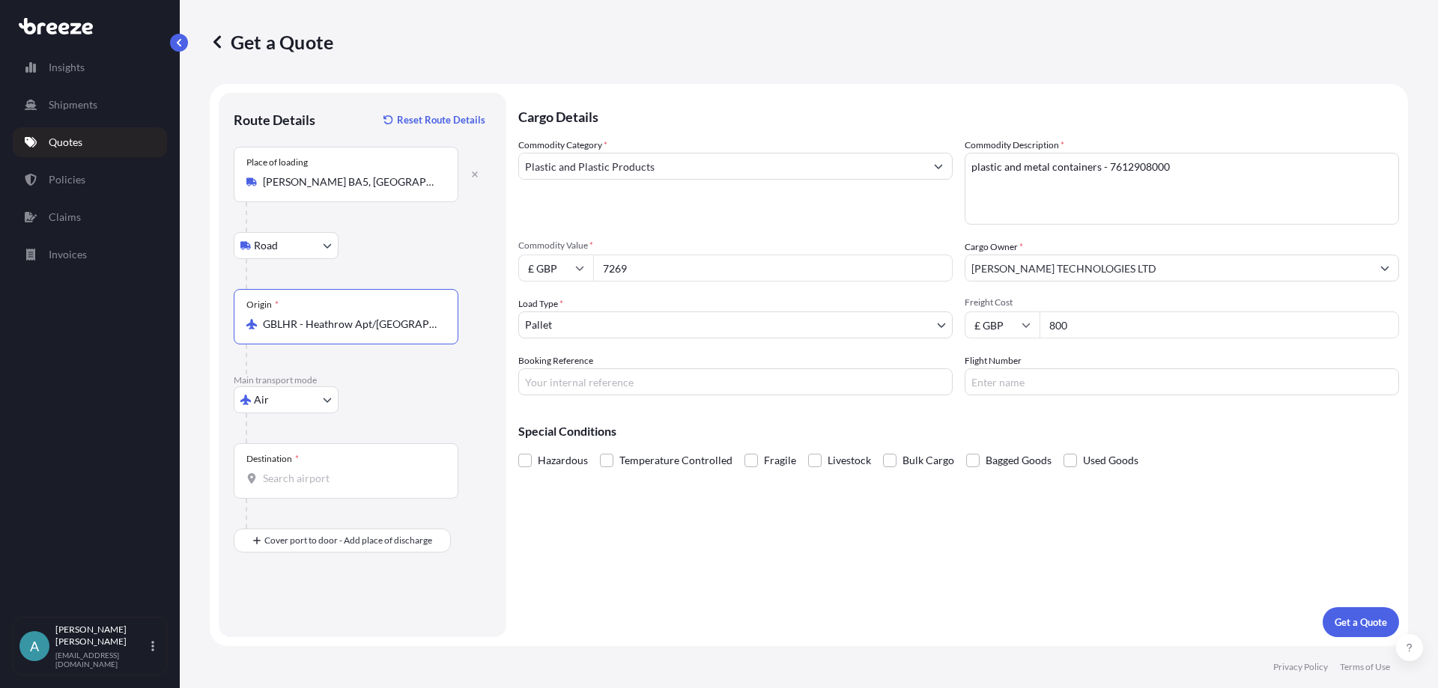
type input "GBLHR - Heathrow Apt/[GEOGRAPHIC_DATA], [GEOGRAPHIC_DATA]"
click at [290, 484] on input "Destination *" at bounding box center [351, 478] width 177 height 15
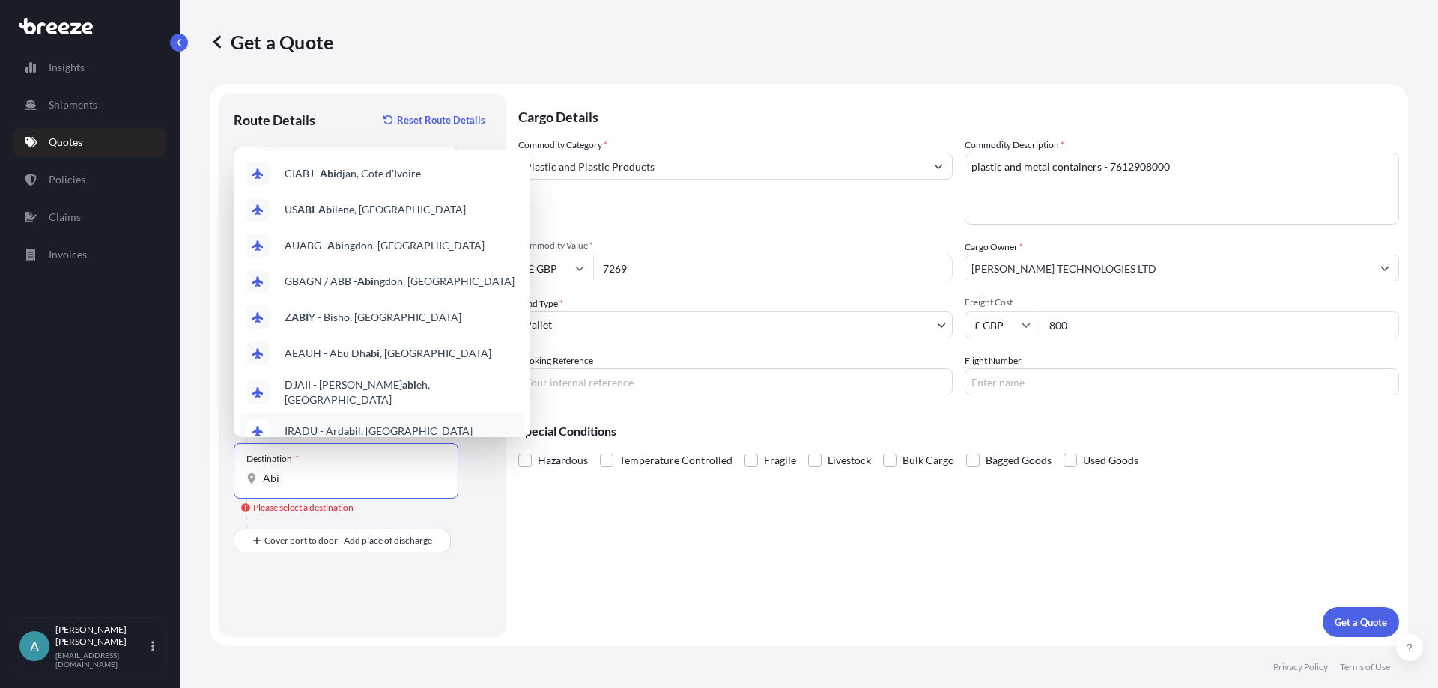
click at [292, 479] on input "Abi" at bounding box center [351, 478] width 177 height 15
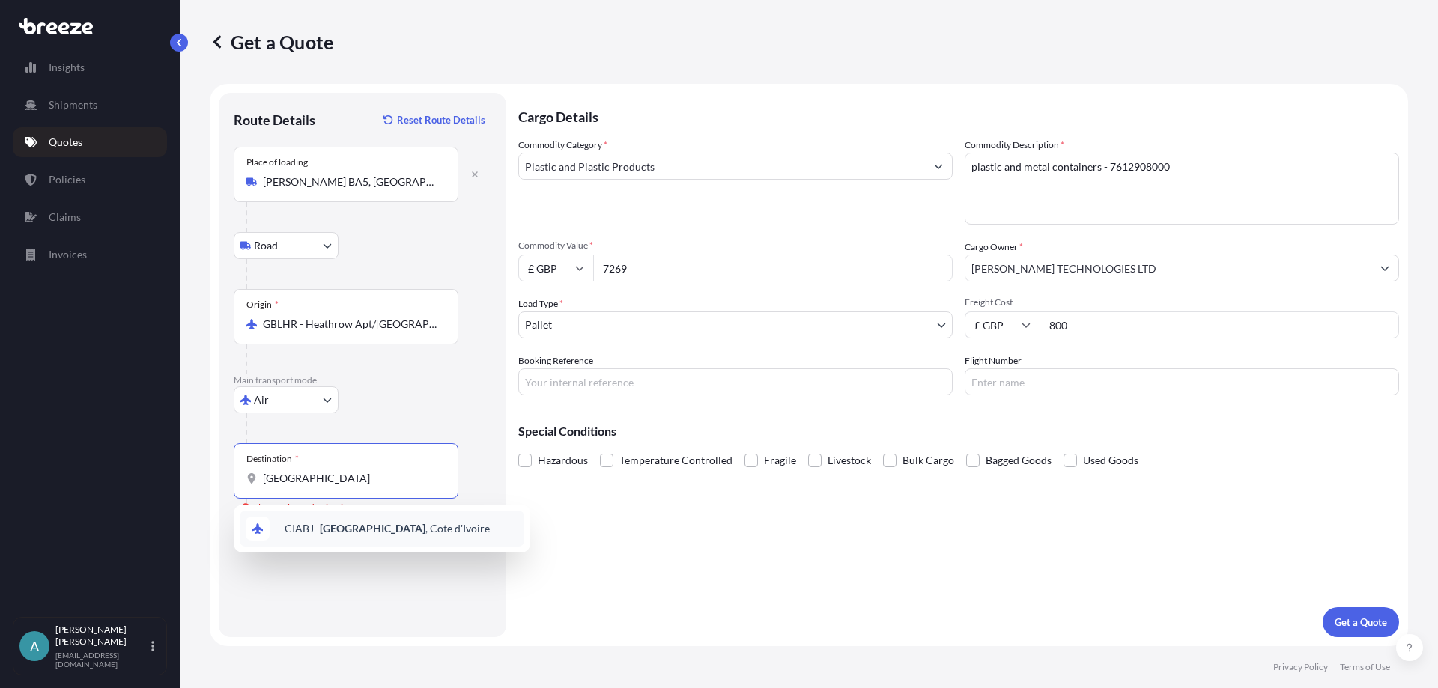
click at [368, 534] on span "CIABJ - [GEOGRAPHIC_DATA] , Cote d'Ivoire" at bounding box center [387, 528] width 205 height 15
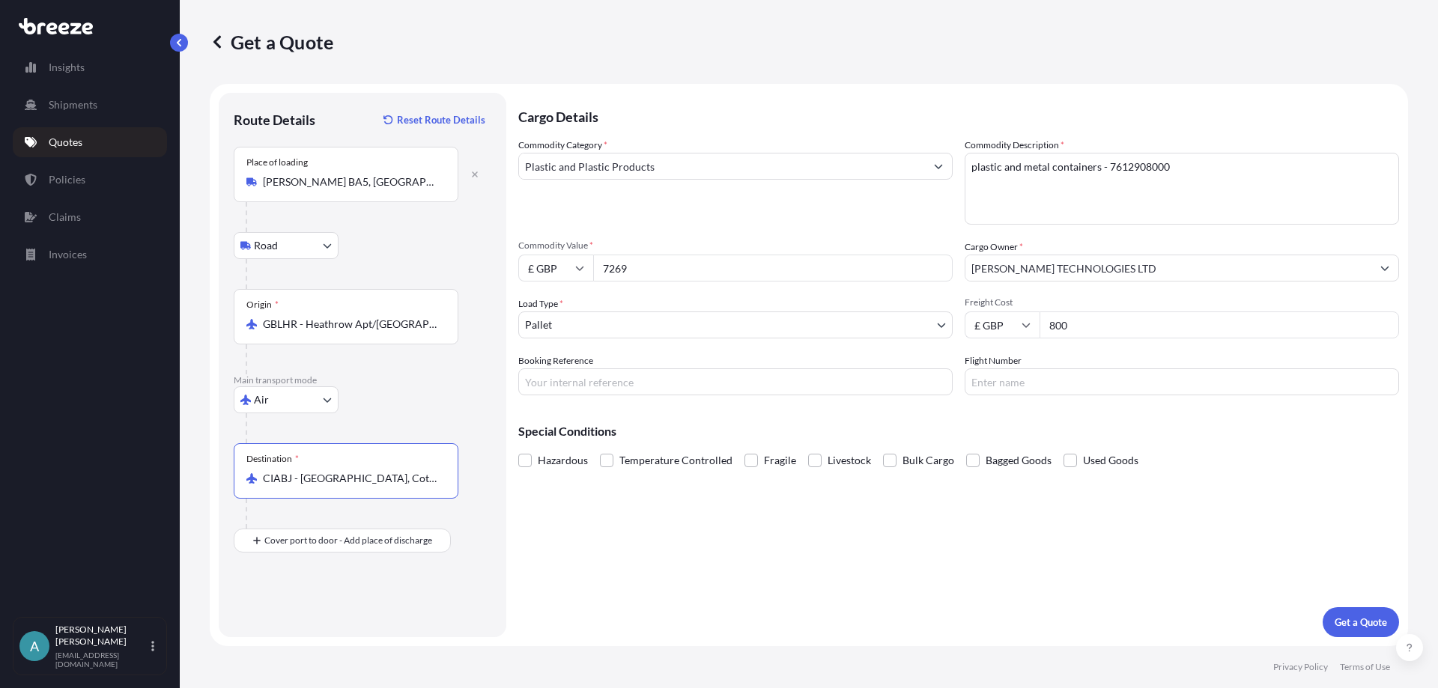
type input "CIABJ - [GEOGRAPHIC_DATA], Cote d'Ivoire"
click at [794, 578] on div "Cargo Details Commodity Category * Plastic and Plastic Products Commodity Descr…" at bounding box center [958, 365] width 881 height 545
drag, startPoint x: 423, startPoint y: 482, endPoint x: 74, endPoint y: 507, distance: 349.2
click at [74, 507] on div "Insights Shipments Quotes Policies Claims Invoices A [PERSON_NAME] [EMAIL_ADDRE…" at bounding box center [719, 344] width 1438 height 688
click at [1056, 594] on div "Cargo Details Commodity Category * Plastic and Plastic Products Commodity Descr…" at bounding box center [958, 365] width 881 height 545
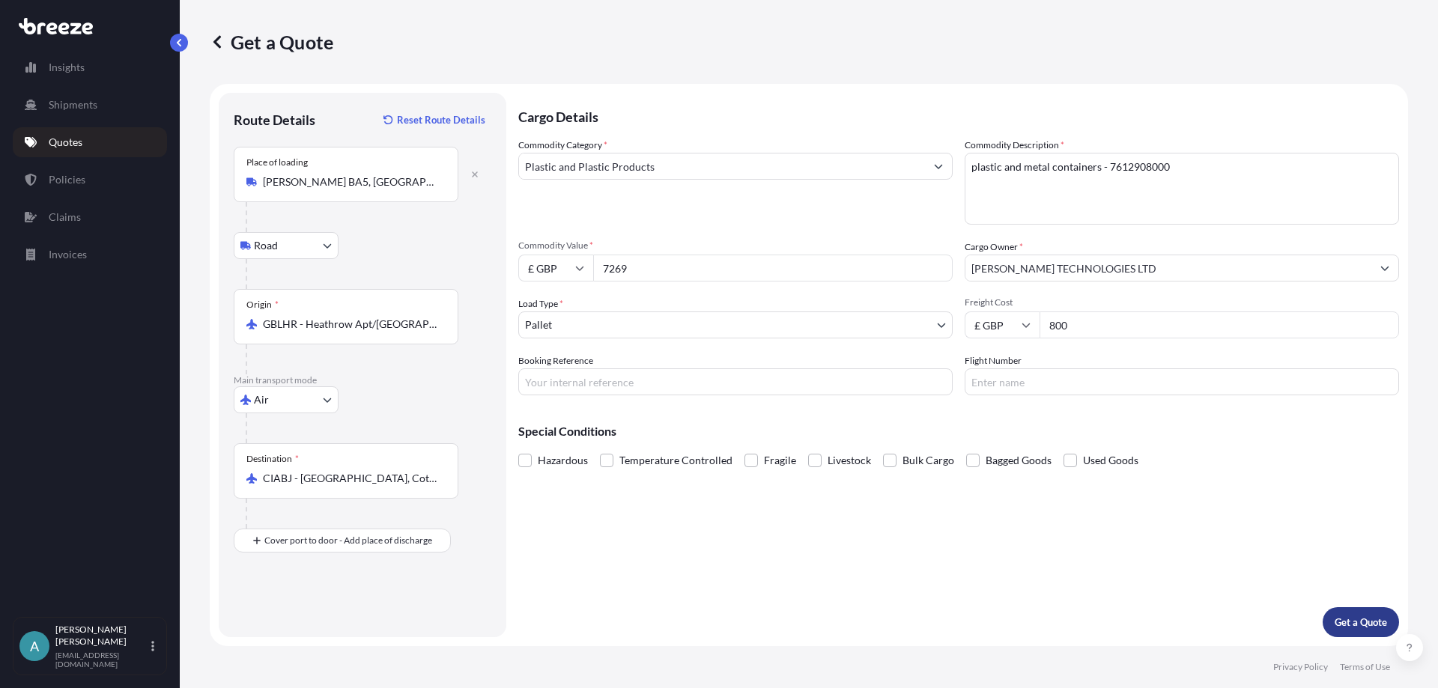
click at [1329, 622] on button "Get a Quote" at bounding box center [1361, 623] width 76 height 30
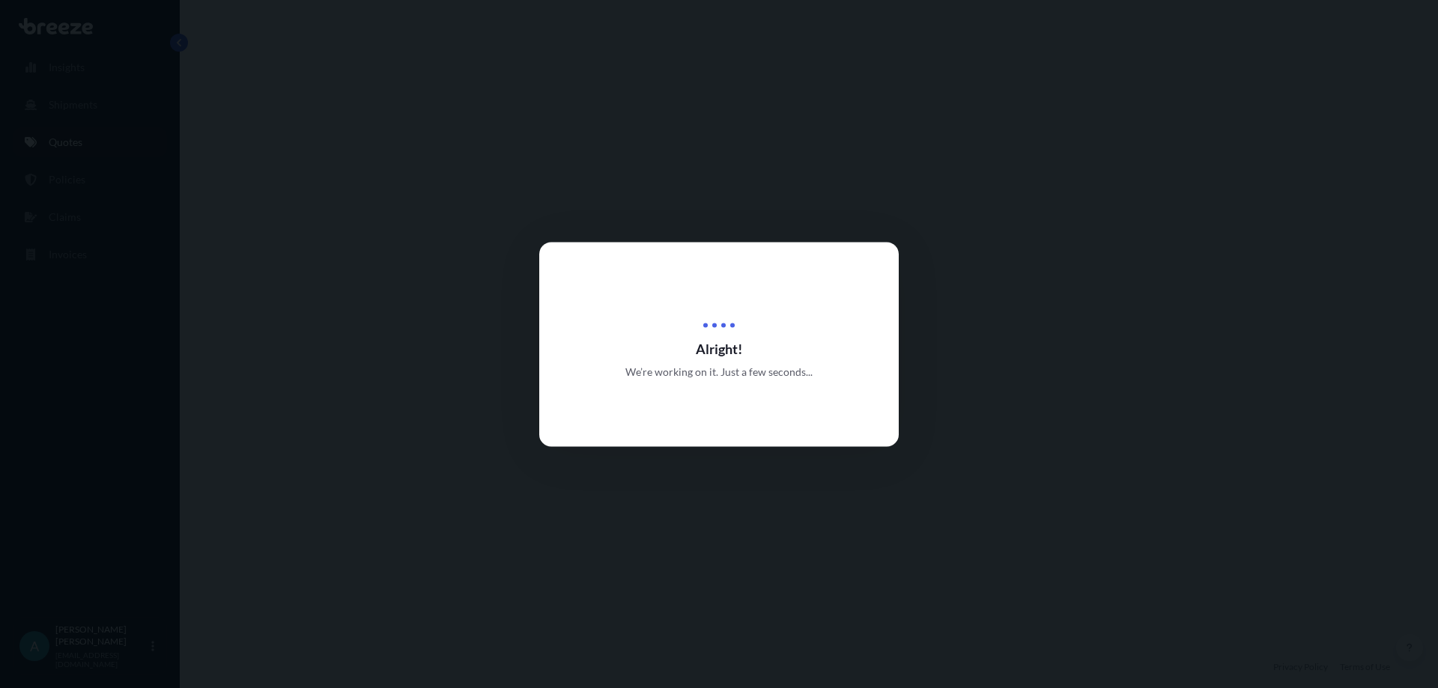
select select "Road"
select select "Air"
select select "1"
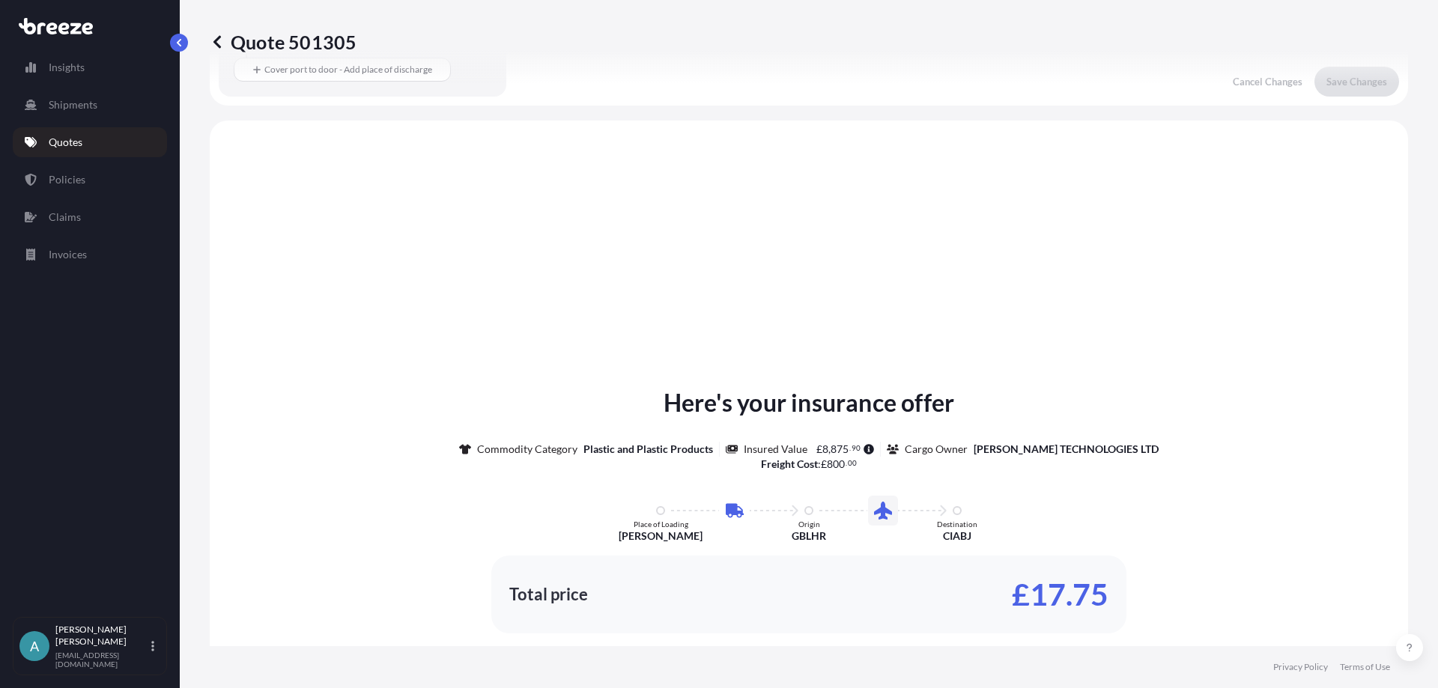
scroll to position [511, 0]
